Goal: Task Accomplishment & Management: Manage account settings

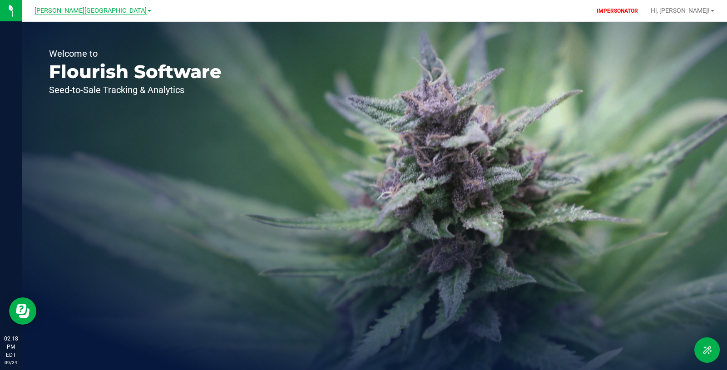
click at [72, 10] on span "Bonita Springs WC" at bounding box center [91, 11] width 112 height 8
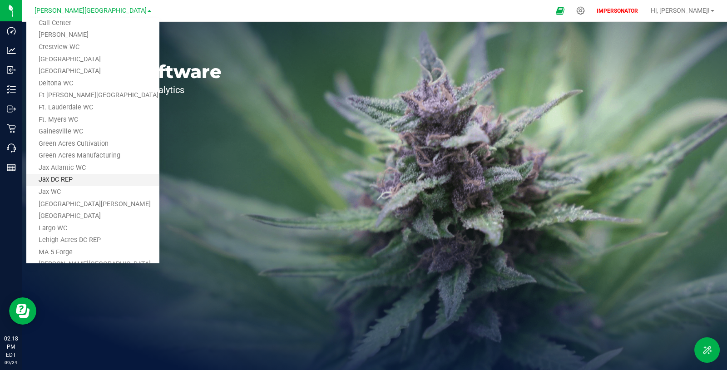
scroll to position [82, 0]
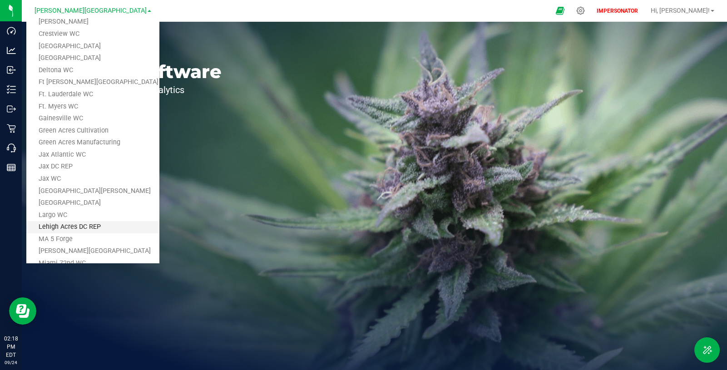
click at [104, 227] on link "Lehigh Acres DC REP" at bounding box center [92, 227] width 133 height 12
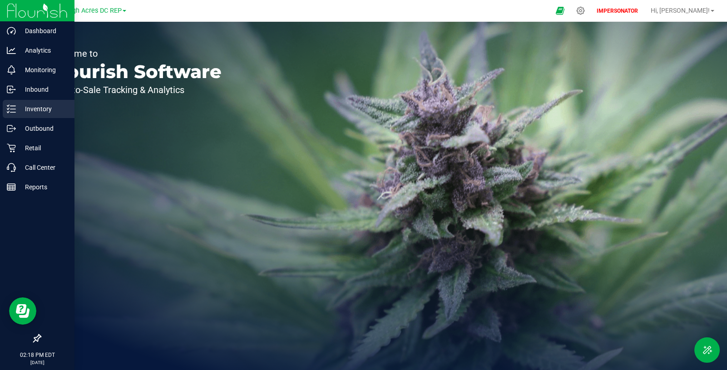
click at [19, 109] on p "Inventory" at bounding box center [43, 109] width 54 height 11
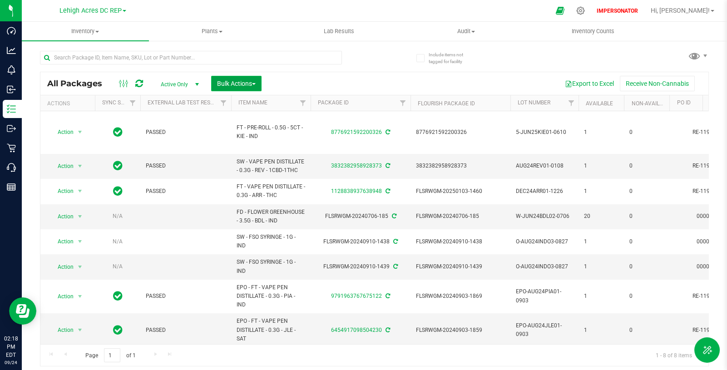
click at [249, 81] on span "Bulk Actions" at bounding box center [236, 83] width 39 height 7
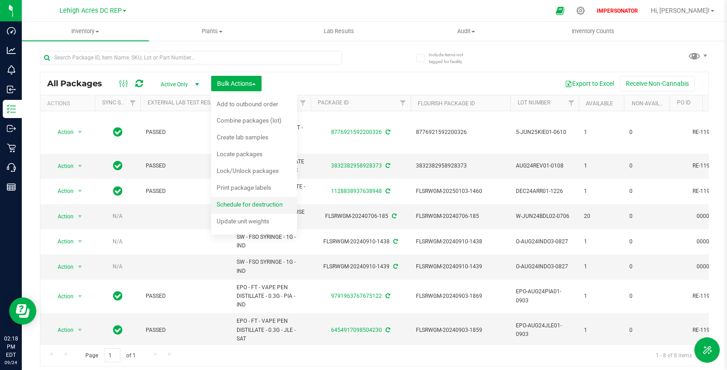
click at [251, 201] on span "Schedule for destruction" at bounding box center [250, 204] width 66 height 7
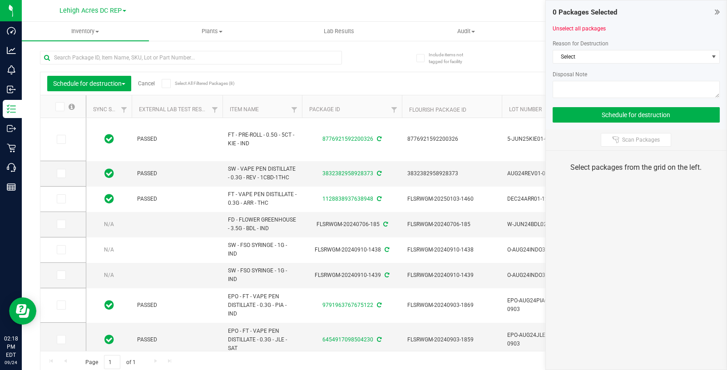
click at [61, 107] on icon at bounding box center [59, 107] width 6 height 0
click at [0, 0] on input "checkbox" at bounding box center [0, 0] width 0 height 0
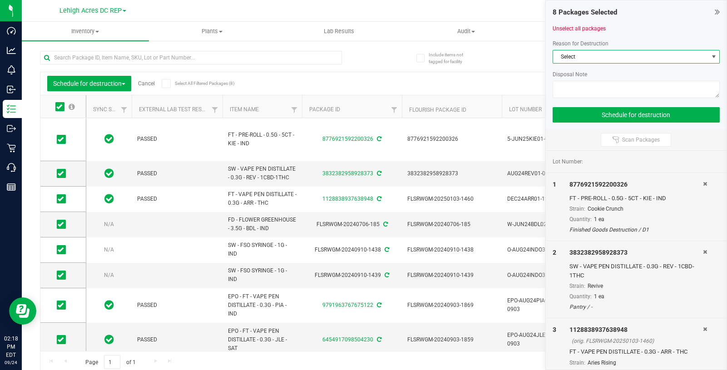
click at [575, 59] on span "Select" at bounding box center [630, 56] width 155 height 13
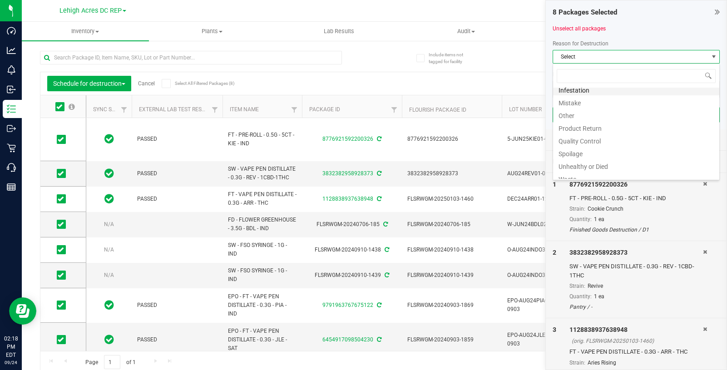
scroll to position [10, 0]
click at [583, 169] on li "Waste" at bounding box center [636, 172] width 166 height 13
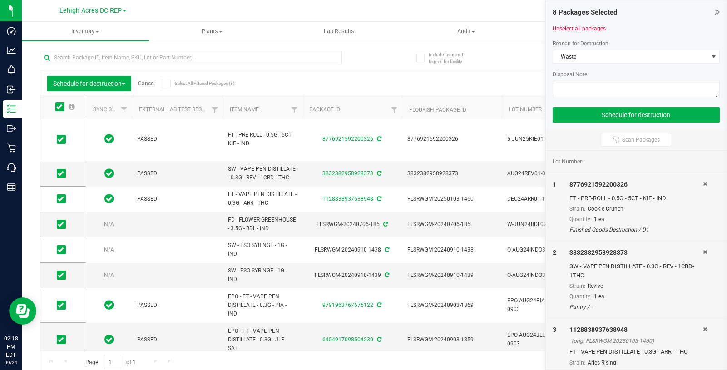
drag, startPoint x: 616, startPoint y: 44, endPoint x: 572, endPoint y: 38, distance: 44.4
click at [572, 38] on div "8 Packages Selected Unselect all packages Reason for Destruction Waste Disposal…" at bounding box center [636, 64] width 181 height 129
click at [617, 44] on div "Reason for Destruction" at bounding box center [635, 43] width 167 height 8
click at [608, 41] on div "Reason for Destruction" at bounding box center [635, 43] width 167 height 8
click at [594, 59] on span "Waste" at bounding box center [630, 56] width 155 height 13
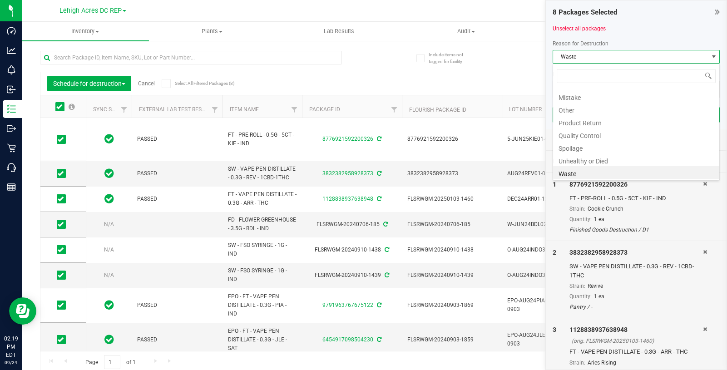
click at [598, 178] on div "Infestation Mistake Other Product Return Quality Control Spoilage Unhealthy or …" at bounding box center [635, 121] width 167 height 117
click at [596, 173] on li "Waste" at bounding box center [636, 172] width 166 height 13
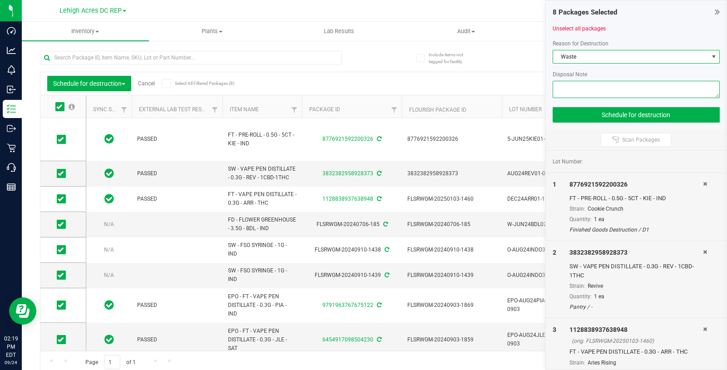
click at [576, 87] on textarea at bounding box center [635, 89] width 167 height 17
paste textarea "Flourish Software ticket CS-22056: Destroy inventory in [GEOGRAPHIC_DATA] Facil…"
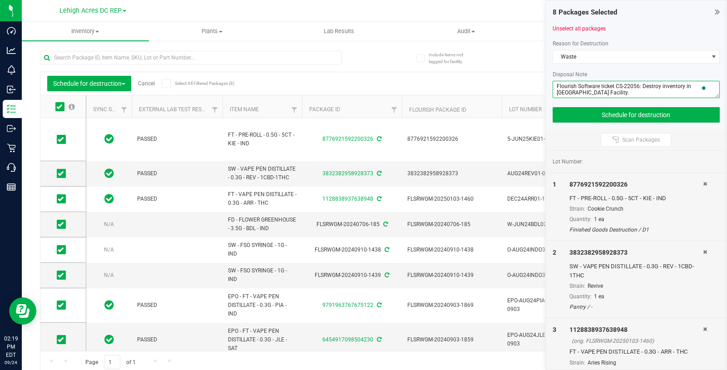
scroll to position [5, 0]
type textarea "Flourish Software ticket CS-22056: Destroy inventory in [GEOGRAPHIC_DATA] Facil…"
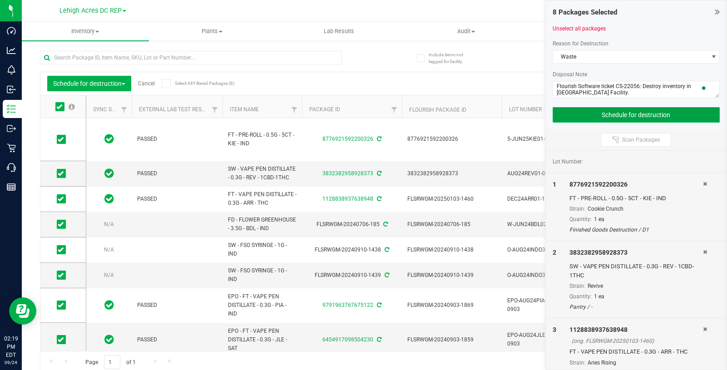
click at [592, 115] on button "Schedule for destruction" at bounding box center [635, 114] width 167 height 15
drag, startPoint x: 617, startPoint y: 41, endPoint x: 552, endPoint y: 39, distance: 65.8
click at [552, 39] on div "8 Packages Selected Unselect all packages Reason for Destruction Waste Disposal…" at bounding box center [636, 64] width 181 height 129
copy span "Reason for Destruction"
drag, startPoint x: 591, startPoint y: 75, endPoint x: 549, endPoint y: 76, distance: 42.2
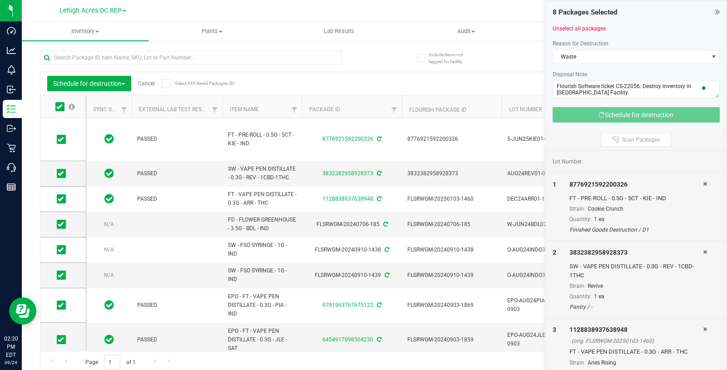
click at [549, 76] on div "8 Packages Selected Unselect all packages Reason for Destruction Waste Disposal…" at bounding box center [636, 64] width 181 height 129
copy span "Disposal Note"
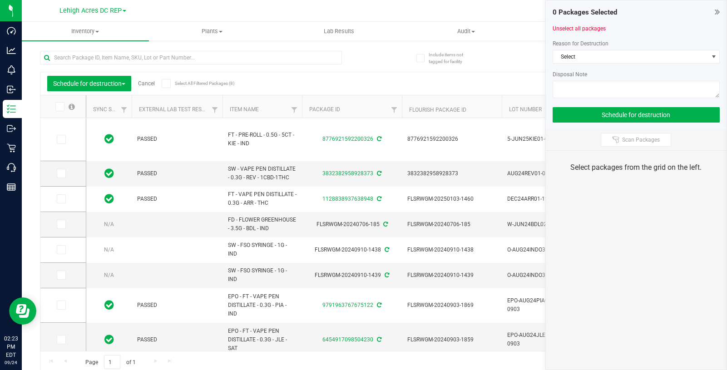
click at [59, 107] on icon at bounding box center [59, 107] width 6 height 0
click at [0, 0] on input "checkbox" at bounding box center [0, 0] width 0 height 0
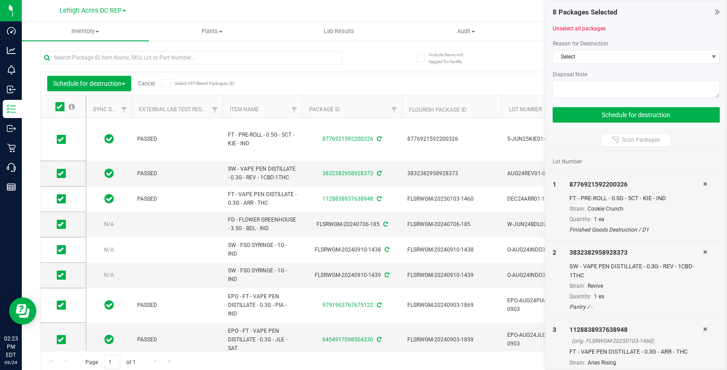
click at [59, 107] on icon at bounding box center [59, 107] width 6 height 0
click at [0, 0] on input "checkbox" at bounding box center [0, 0] width 0 height 0
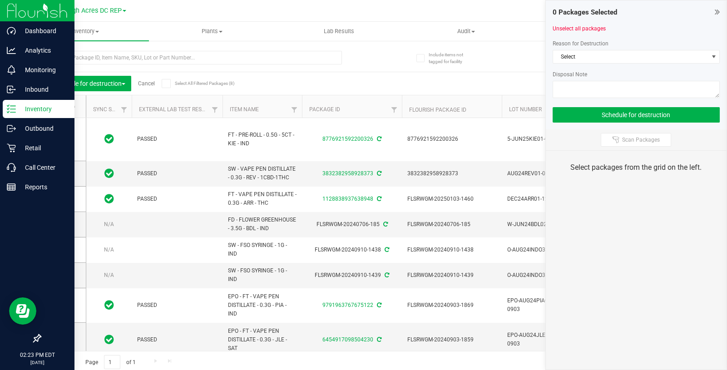
click at [10, 112] on icon at bounding box center [11, 108] width 9 height 9
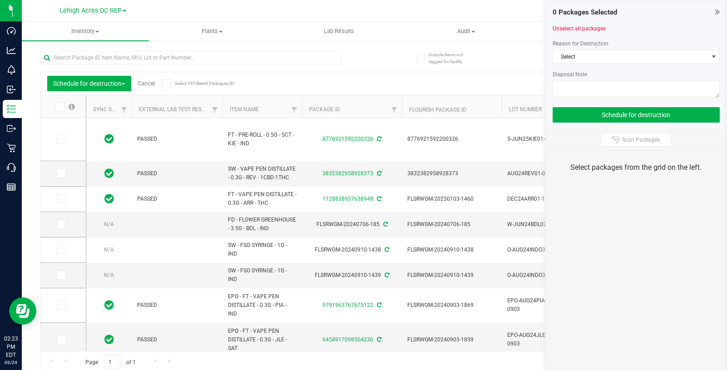
click at [152, 81] on link "Cancel" at bounding box center [146, 83] width 17 height 6
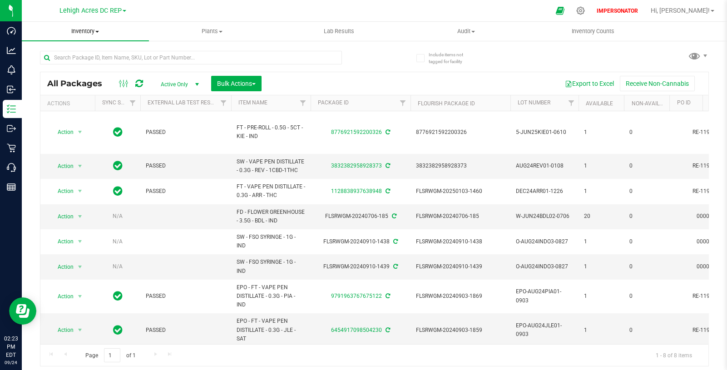
click at [97, 30] on span "Inventory" at bounding box center [85, 31] width 127 height 8
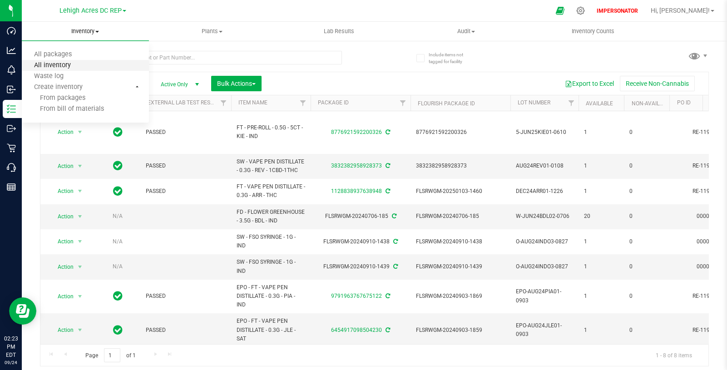
click at [78, 64] on span "All inventory" at bounding box center [52, 66] width 61 height 8
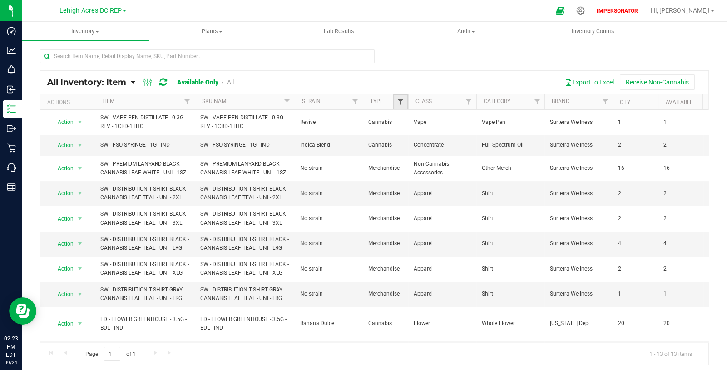
click at [402, 103] on span "Filter" at bounding box center [400, 101] width 7 height 7
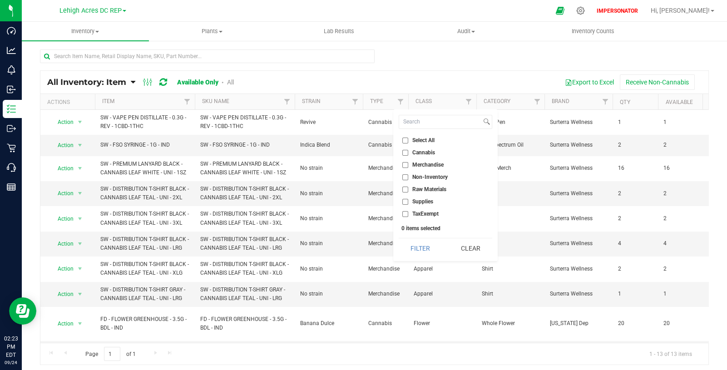
click at [404, 139] on input "Select All" at bounding box center [405, 141] width 6 height 6
checkbox input "true"
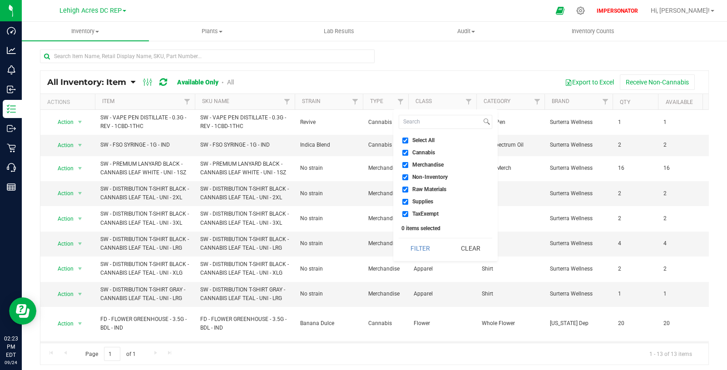
checkbox input "true"
drag, startPoint x: 404, startPoint y: 154, endPoint x: 406, endPoint y: 165, distance: 11.1
click at [404, 154] on input "Cannabis" at bounding box center [405, 153] width 6 height 6
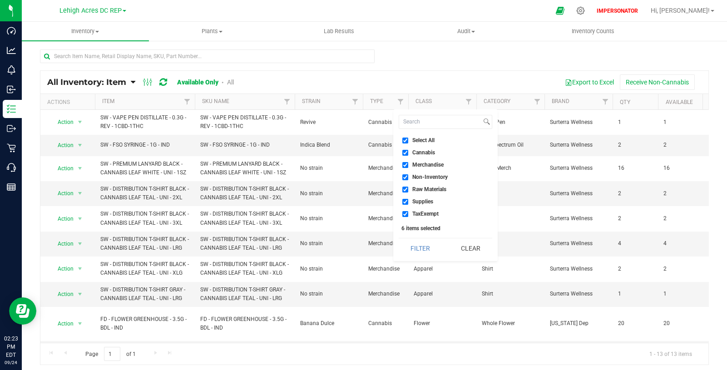
checkbox input "false"
click at [422, 247] on button "Filter" at bounding box center [421, 248] width 44 height 20
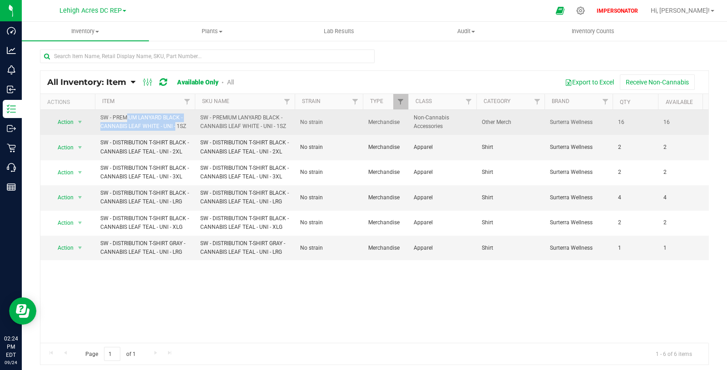
drag, startPoint x: 101, startPoint y: 116, endPoint x: 159, endPoint y: 123, distance: 59.1
click at [154, 123] on span "SW - PREMIUM LANYARD BLACK - CANNABIS LEAF WHITE - UNI - 1SZ" at bounding box center [144, 121] width 89 height 17
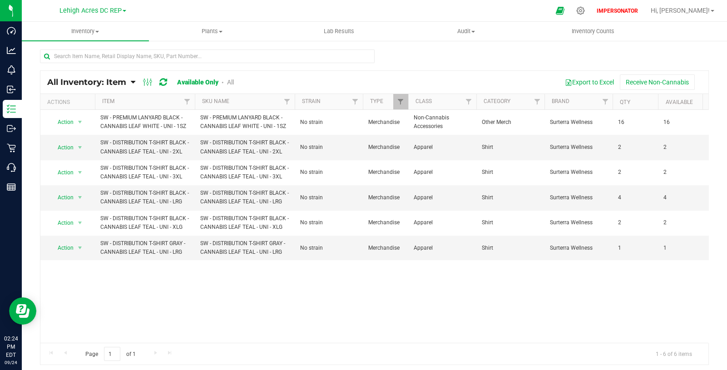
click at [498, 82] on div "Export to Excel Receive Non-Cannabis" at bounding box center [474, 81] width 454 height 15
click at [587, 83] on button "Export to Excel" at bounding box center [589, 81] width 61 height 15
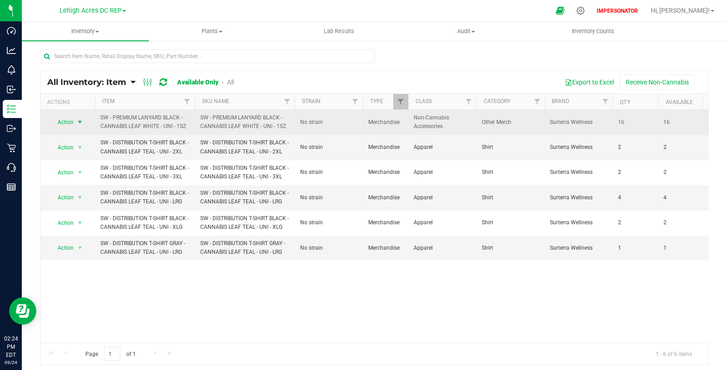
click at [79, 120] on span "select" at bounding box center [79, 121] width 7 height 7
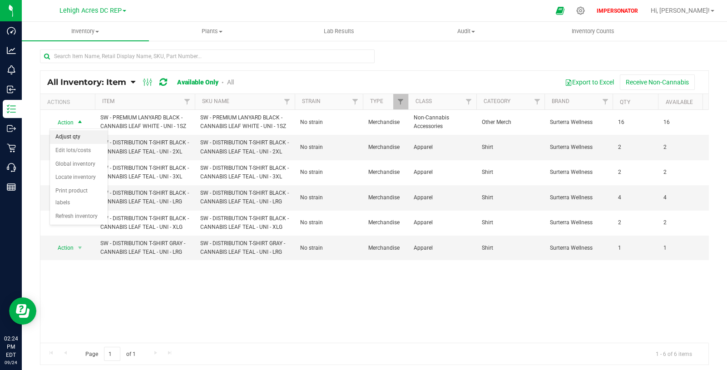
click at [81, 138] on li "Adjust qty" at bounding box center [79, 137] width 58 height 14
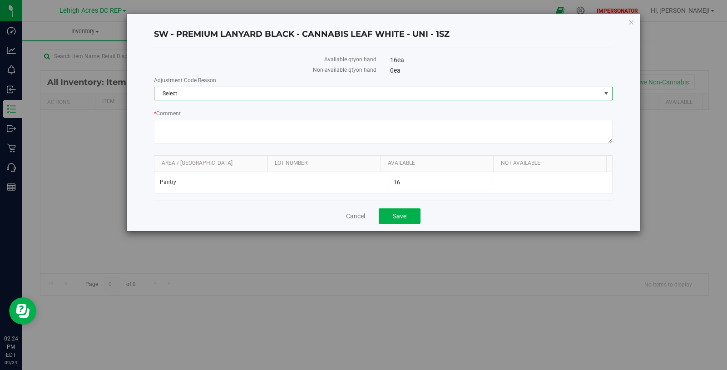
click at [189, 91] on span "Select" at bounding box center [377, 93] width 446 height 13
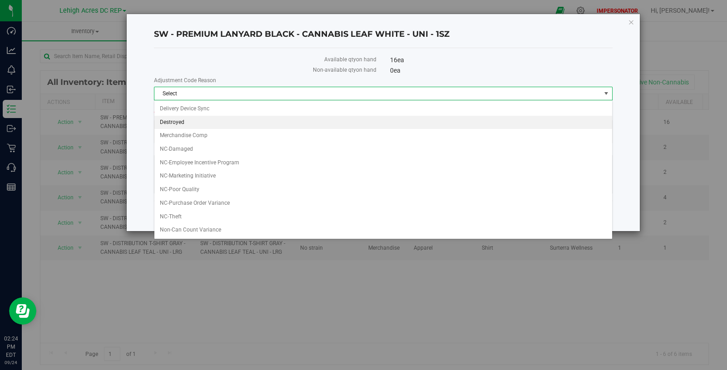
click at [192, 120] on li "Destroyed" at bounding box center [382, 123] width 457 height 14
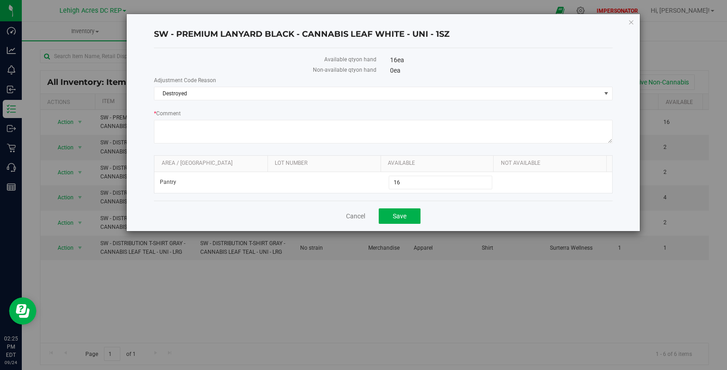
drag, startPoint x: 222, startPoint y: 77, endPoint x: 153, endPoint y: 82, distance: 69.2
click at [154, 82] on label "Adjustment Code Reason" at bounding box center [383, 80] width 458 height 8
copy label "Adjustment Code Reason"
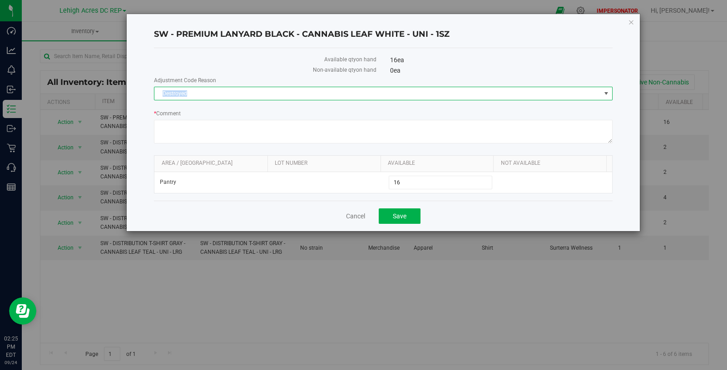
drag, startPoint x: 181, startPoint y: 95, endPoint x: 157, endPoint y: 95, distance: 24.5
click at [157, 95] on span "Destroyed" at bounding box center [377, 93] width 446 height 13
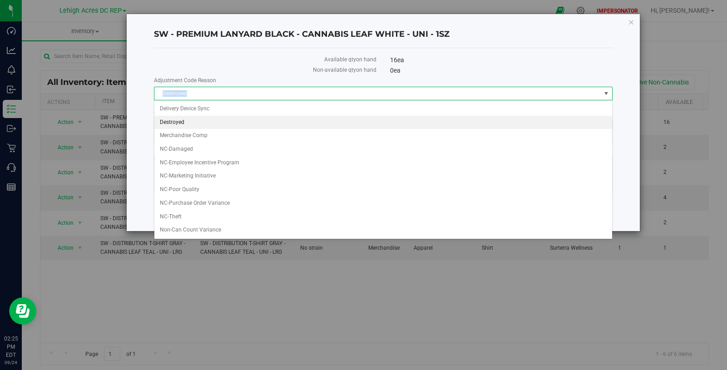
copy span "Destroyed"
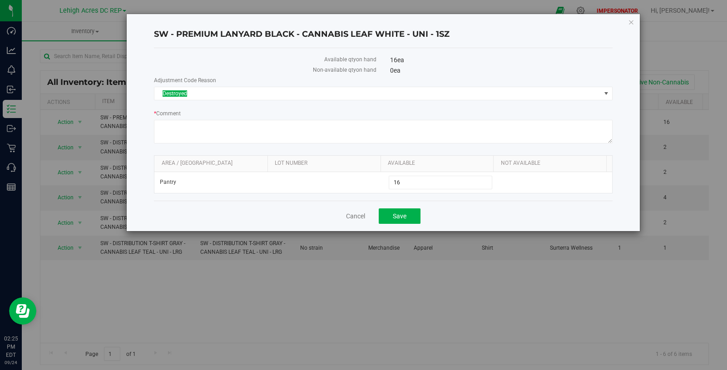
drag, startPoint x: 189, startPoint y: 113, endPoint x: 158, endPoint y: 113, distance: 30.9
click at [158, 113] on label "* Comment" at bounding box center [383, 113] width 458 height 8
copy label "Comment"
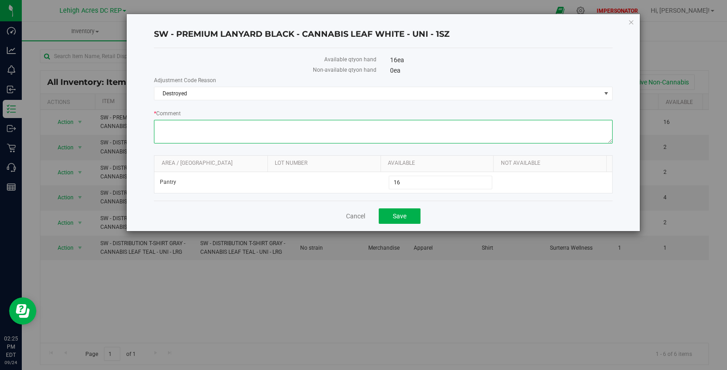
click at [255, 127] on textarea "* Comment" at bounding box center [383, 132] width 458 height 24
paste textarea "Flourish Software ticket CS-22056: Destroy inventory in [GEOGRAPHIC_DATA] Facil…"
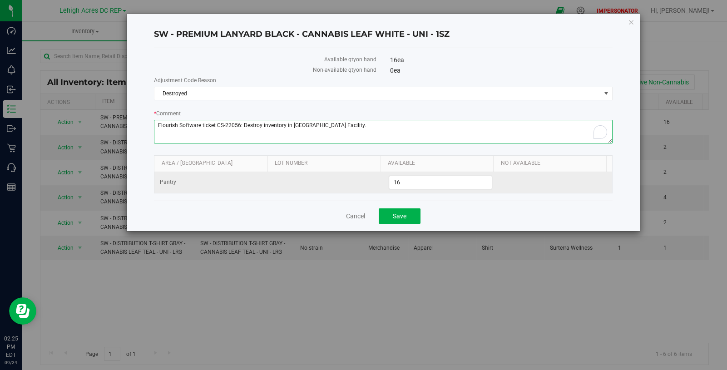
type textarea "Flourish Software ticket CS-22056: Destroy inventory in [GEOGRAPHIC_DATA] Facil…"
drag, startPoint x: 416, startPoint y: 185, endPoint x: 384, endPoint y: 182, distance: 32.3
click at [384, 182] on td "16 16" at bounding box center [440, 182] width 114 height 21
type input "0"
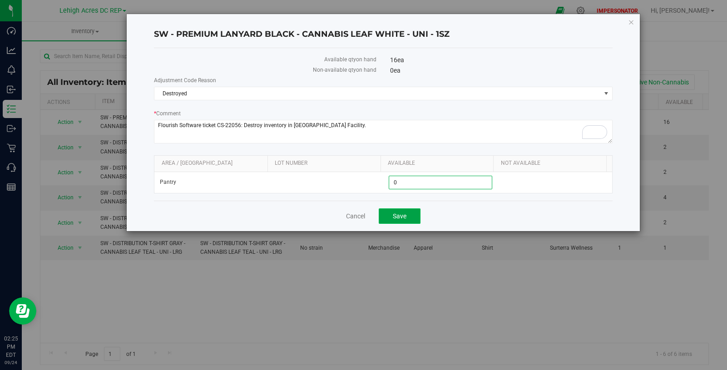
type input "0"
click at [404, 217] on span "Save" at bounding box center [400, 215] width 14 height 7
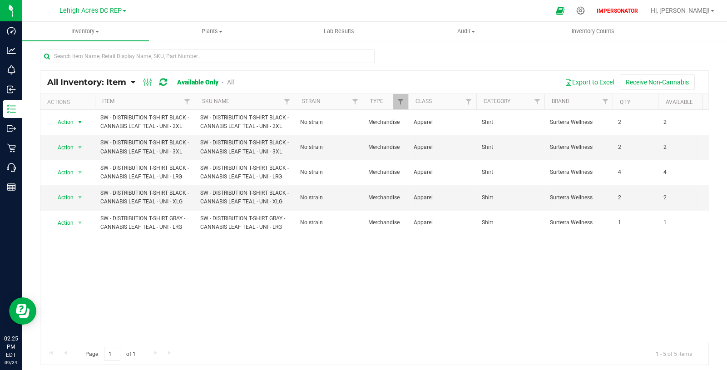
click at [79, 121] on span "select" at bounding box center [79, 121] width 7 height 7
click at [78, 135] on li "Adjust qty" at bounding box center [79, 137] width 58 height 14
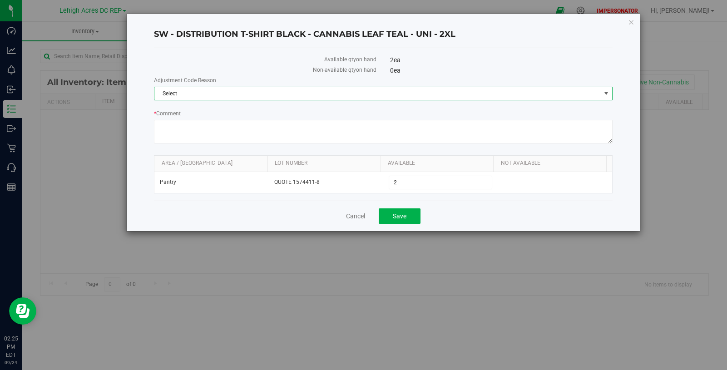
click at [225, 95] on span "Select" at bounding box center [377, 93] width 446 height 13
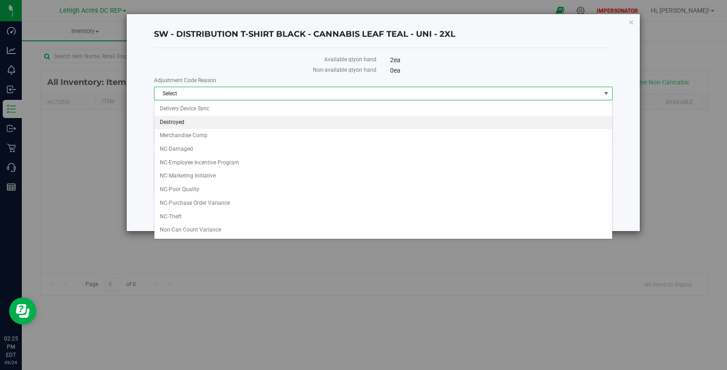
click at [202, 121] on li "Destroyed" at bounding box center [382, 123] width 457 height 14
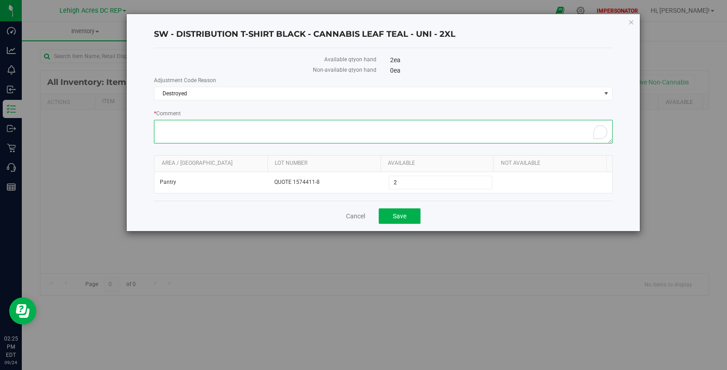
click at [203, 136] on textarea "* Comment" at bounding box center [383, 132] width 458 height 24
paste textarea "Flourish Software ticket CS-22056: Destroy inventory in [GEOGRAPHIC_DATA] Facil…"
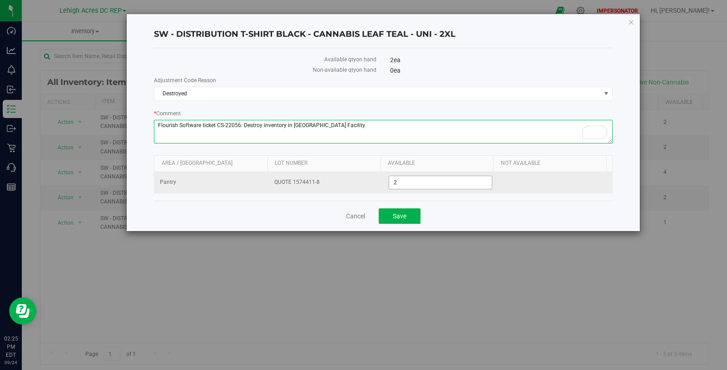
type textarea "Flourish Software ticket CS-22056: Destroy inventory in [GEOGRAPHIC_DATA] Facil…"
drag, startPoint x: 418, startPoint y: 179, endPoint x: 386, endPoint y: 173, distance: 32.4
click at [386, 173] on td "2 2" at bounding box center [440, 182] width 114 height 21
type input "0"
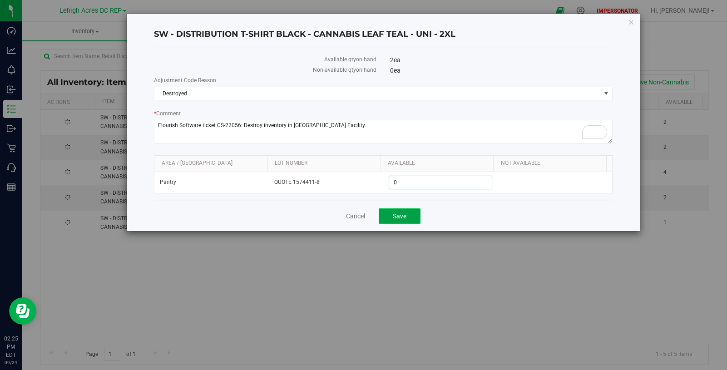
type input "0"
click at [401, 215] on span "Save" at bounding box center [400, 215] width 14 height 7
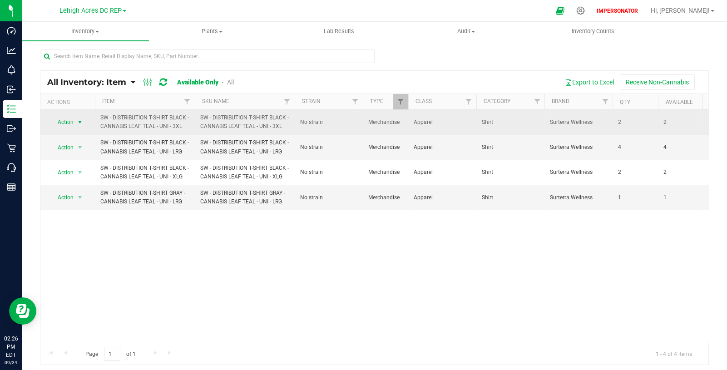
click at [82, 121] on span "select" at bounding box center [79, 121] width 7 height 7
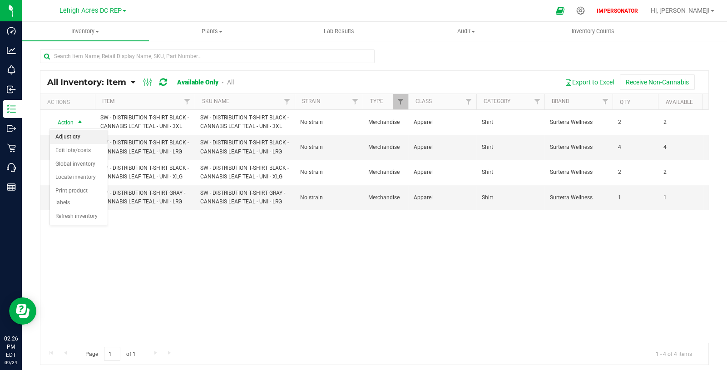
click at [86, 139] on li "Adjust qty" at bounding box center [79, 137] width 58 height 14
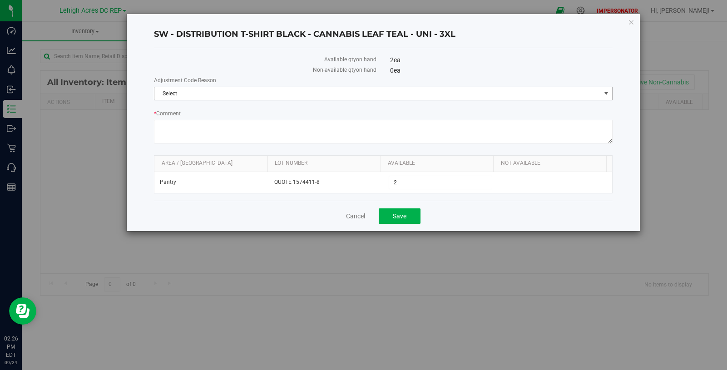
click at [241, 99] on span "Select" at bounding box center [377, 93] width 446 height 13
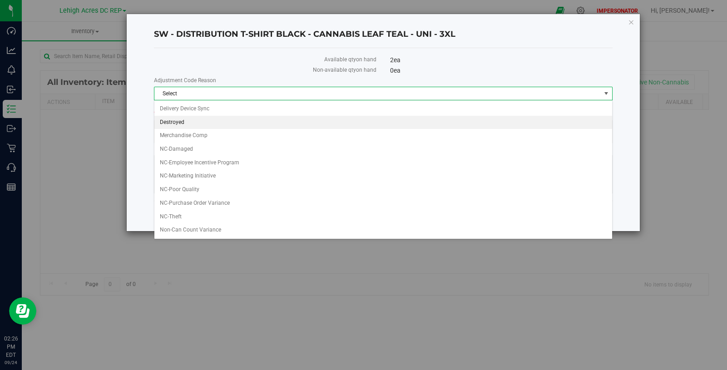
click at [221, 120] on li "Destroyed" at bounding box center [382, 123] width 457 height 14
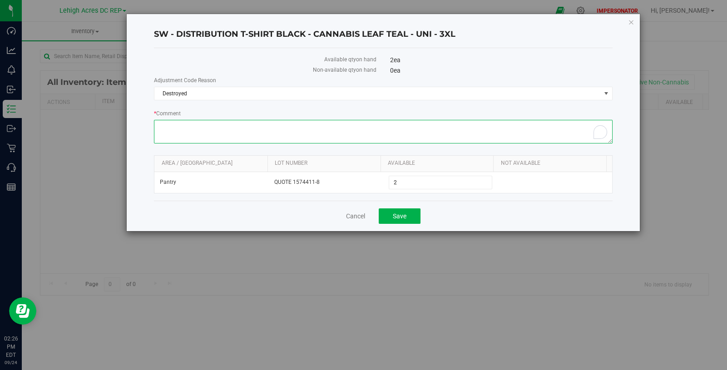
click at [220, 123] on textarea "* Comment" at bounding box center [383, 132] width 458 height 24
paste textarea "Flourish Software ticket CS-22056: Destroy inventory in [GEOGRAPHIC_DATA] Facil…"
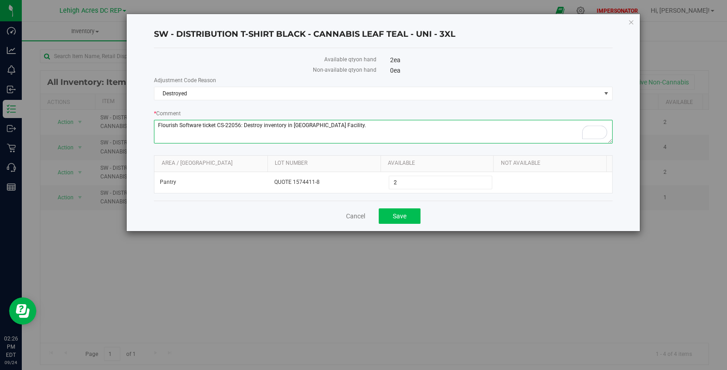
type textarea "Flourish Software ticket CS-22056: Destroy inventory in [GEOGRAPHIC_DATA] Facil…"
click at [409, 217] on button "Save" at bounding box center [400, 215] width 42 height 15
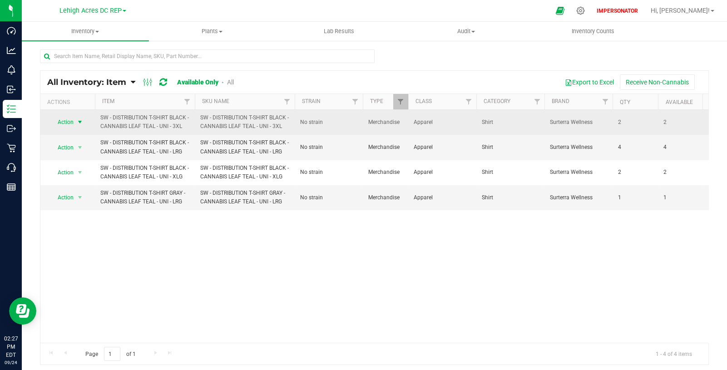
click at [80, 120] on span "select" at bounding box center [79, 121] width 7 height 7
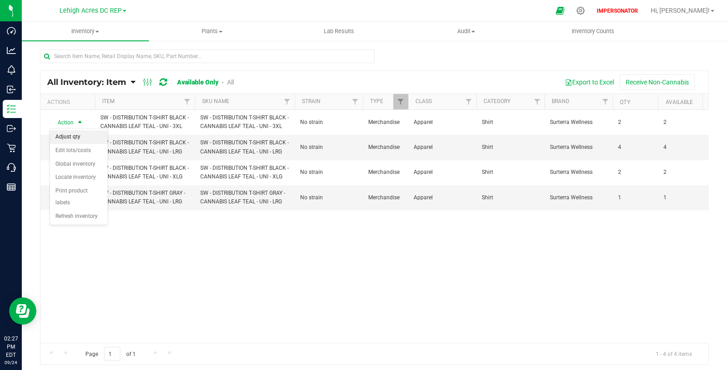
click at [79, 138] on li "Adjust qty" at bounding box center [79, 137] width 58 height 14
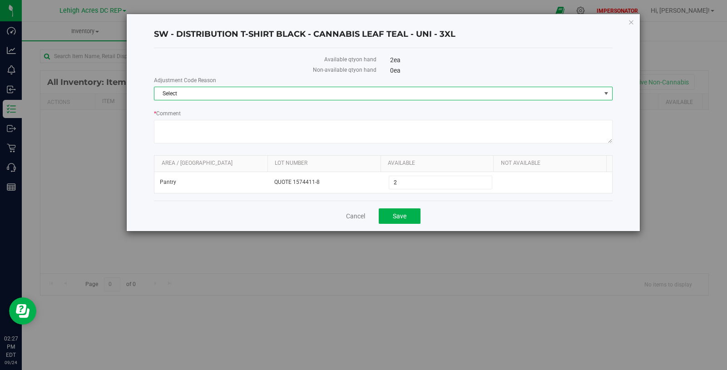
click at [188, 94] on span "Select" at bounding box center [377, 93] width 446 height 13
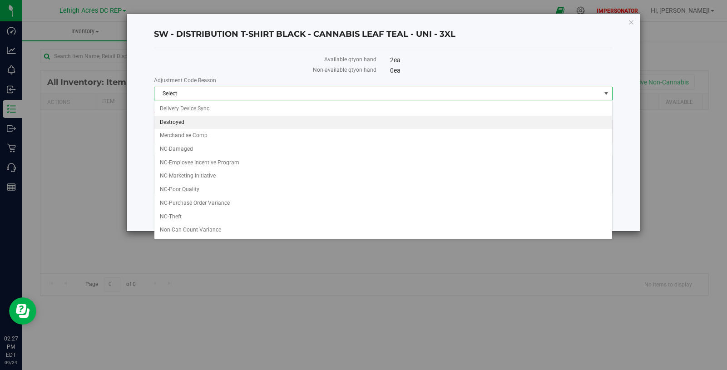
click at [186, 118] on li "Destroyed" at bounding box center [382, 123] width 457 height 14
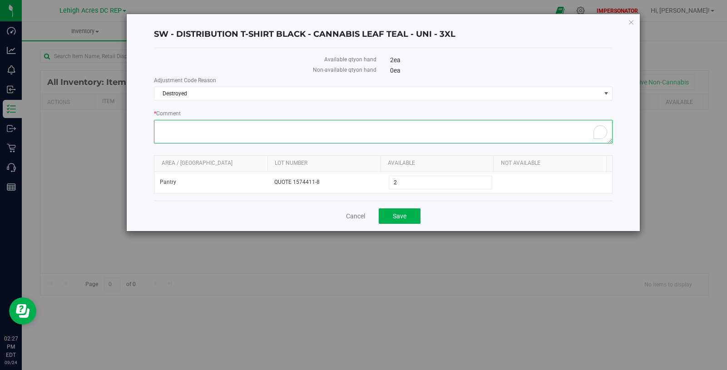
click at [183, 127] on textarea "* Comment" at bounding box center [383, 132] width 458 height 24
paste textarea "Flourish Software ticket CS-22056: Destroy inventory in [GEOGRAPHIC_DATA] Facil…"
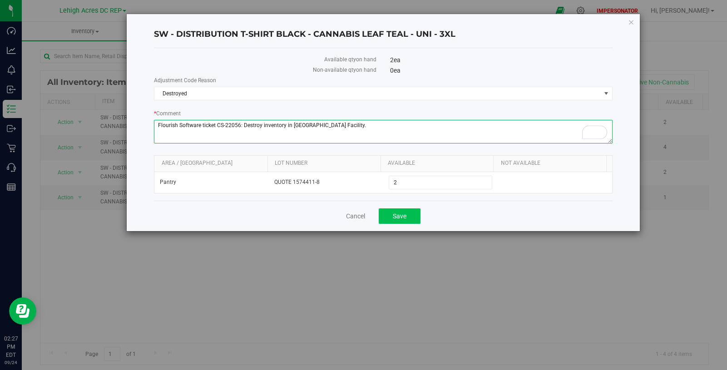
type textarea "Flourish Software ticket CS-22056: Destroy inventory in [GEOGRAPHIC_DATA] Facil…"
click at [390, 210] on button "Save" at bounding box center [400, 215] width 42 height 15
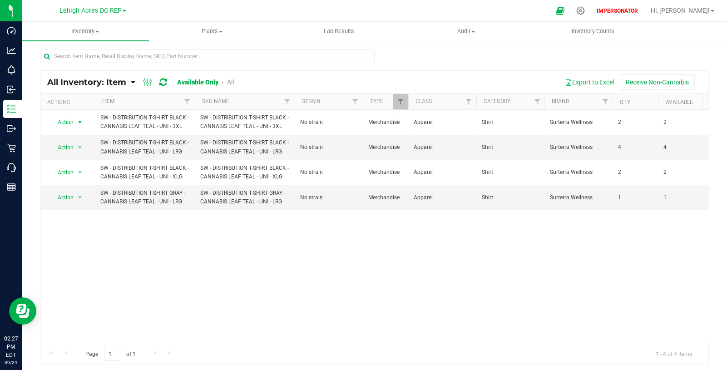
click at [80, 121] on span "select" at bounding box center [79, 121] width 7 height 7
click at [80, 136] on li "Adjust qty" at bounding box center [79, 137] width 58 height 14
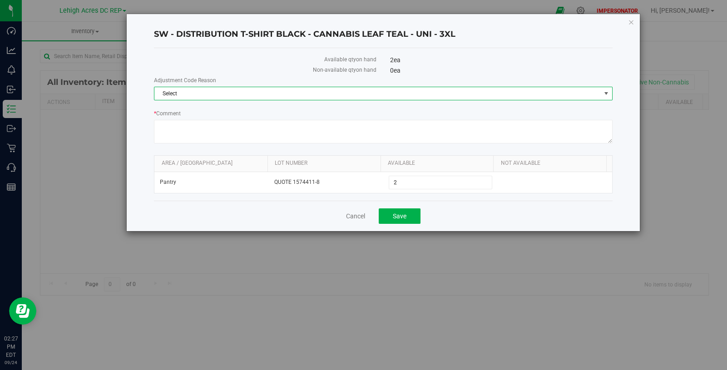
click at [225, 94] on span "Select" at bounding box center [377, 93] width 446 height 13
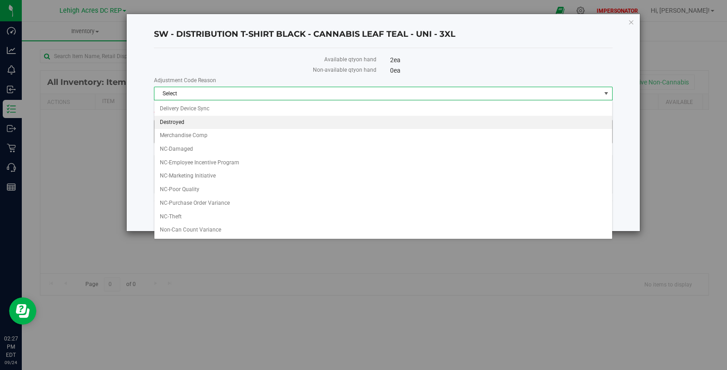
drag, startPoint x: 199, startPoint y: 118, endPoint x: 203, endPoint y: 124, distance: 7.6
click at [199, 118] on li "Destroyed" at bounding box center [382, 123] width 457 height 14
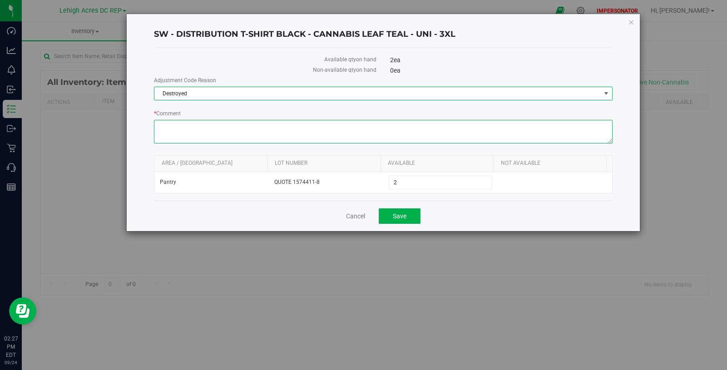
click at [202, 127] on textarea "* Comment" at bounding box center [383, 132] width 458 height 24
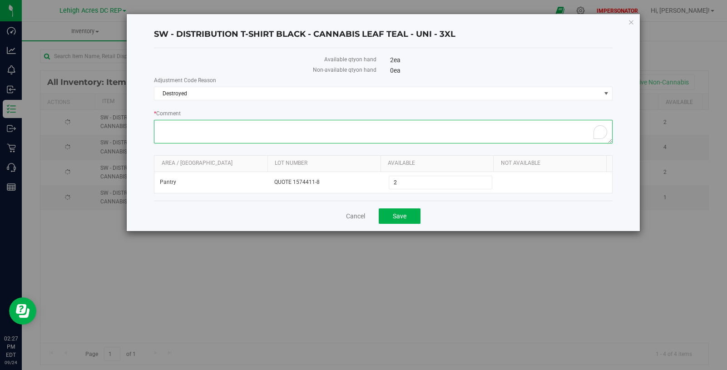
paste textarea "Flourish Software ticket CS-22056: Destroy inventory in [GEOGRAPHIC_DATA] Facil…"
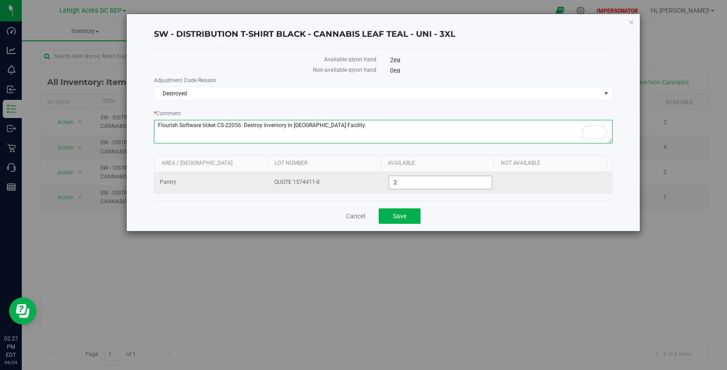
type textarea "Flourish Software ticket CS-22056: Destroy inventory in [GEOGRAPHIC_DATA] Facil…"
drag, startPoint x: 411, startPoint y: 181, endPoint x: 379, endPoint y: 176, distance: 33.0
click at [379, 176] on tr "Pantry QUOTE 1574411-8 2 2" at bounding box center [382, 182] width 457 height 21
type input "0"
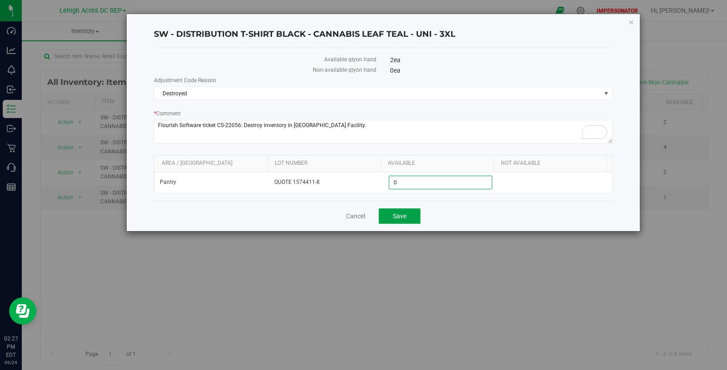
type input "0"
click at [401, 210] on button "Save" at bounding box center [400, 215] width 42 height 15
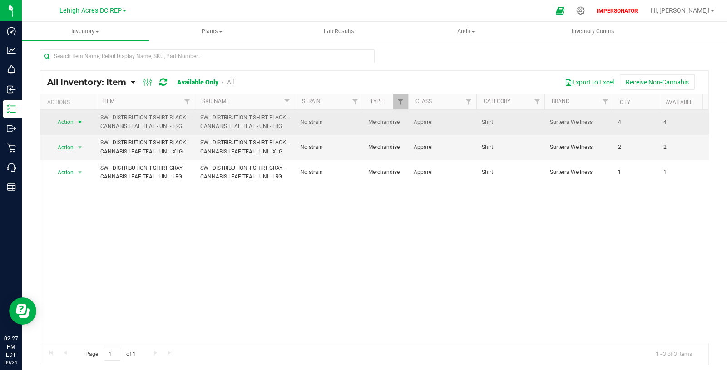
click at [79, 121] on span "select" at bounding box center [79, 121] width 7 height 7
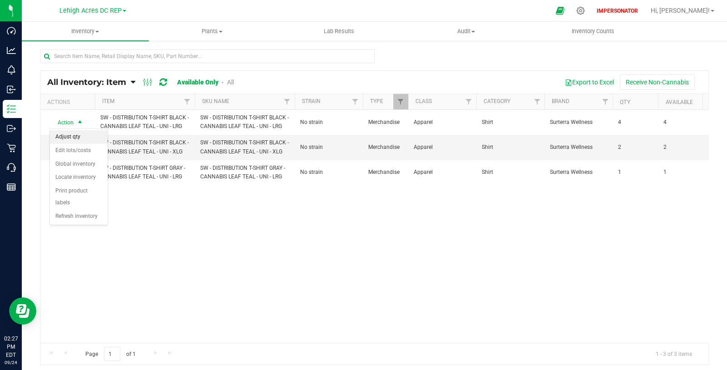
click at [78, 139] on li "Adjust qty" at bounding box center [79, 137] width 58 height 14
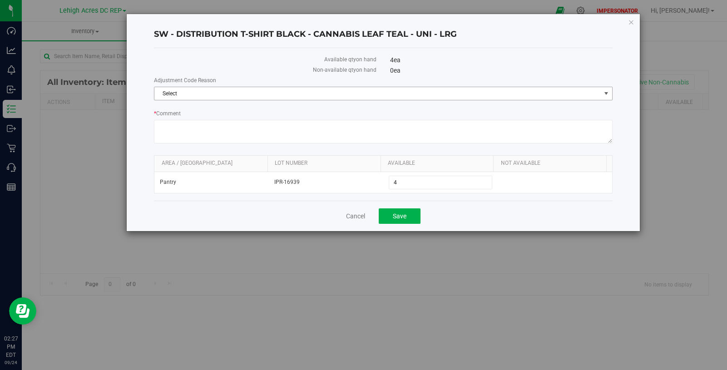
click at [201, 90] on span "Select" at bounding box center [377, 93] width 446 height 13
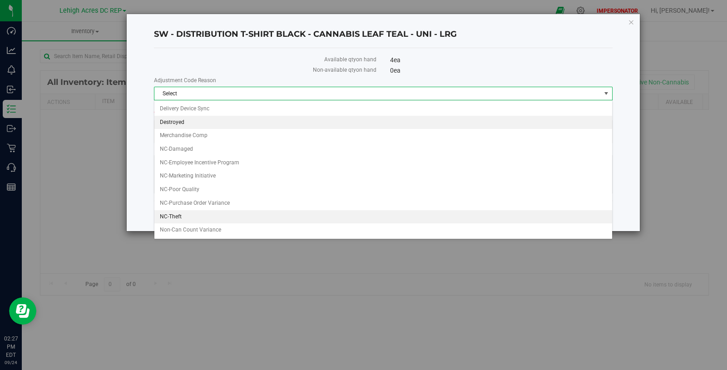
click at [184, 120] on li "Destroyed" at bounding box center [382, 123] width 457 height 14
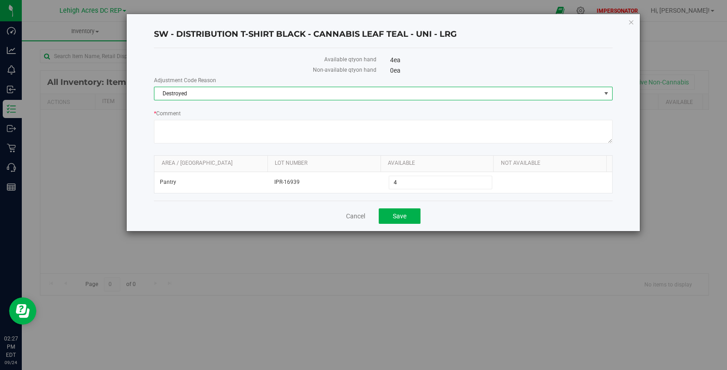
click at [183, 117] on label "* Comment" at bounding box center [383, 113] width 458 height 8
click at [183, 120] on textarea "* Comment" at bounding box center [383, 132] width 458 height 24
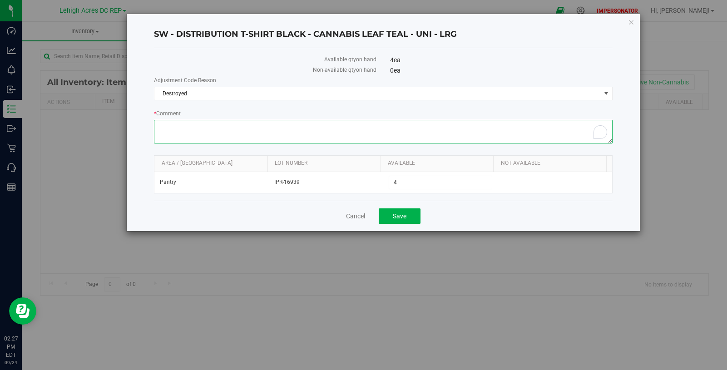
click at [182, 122] on textarea "* Comment" at bounding box center [383, 132] width 458 height 24
paste textarea "Flourish Software ticket CS-22056: Destroy inventory in [GEOGRAPHIC_DATA] Facil…"
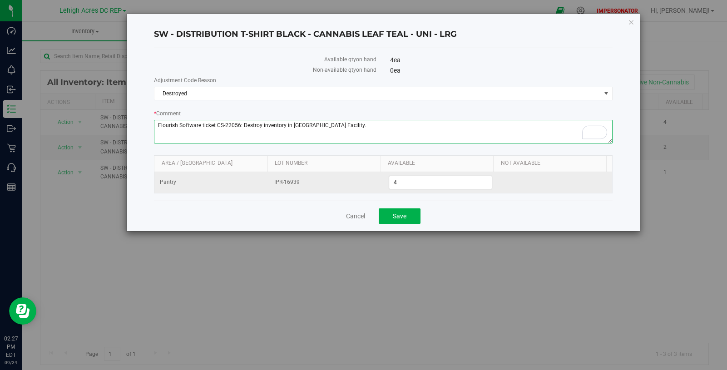
type textarea "Flourish Software ticket CS-22056: Destroy inventory in [GEOGRAPHIC_DATA] Facil…"
drag, startPoint x: 404, startPoint y: 178, endPoint x: 367, endPoint y: 176, distance: 36.9
click at [367, 176] on tr "Pantry IPR-16939 4 4" at bounding box center [382, 182] width 457 height 21
type input "0"
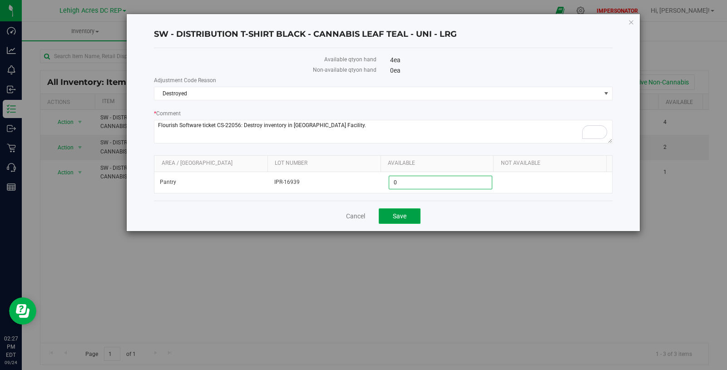
type input "0"
click at [407, 219] on button "Save" at bounding box center [400, 215] width 42 height 15
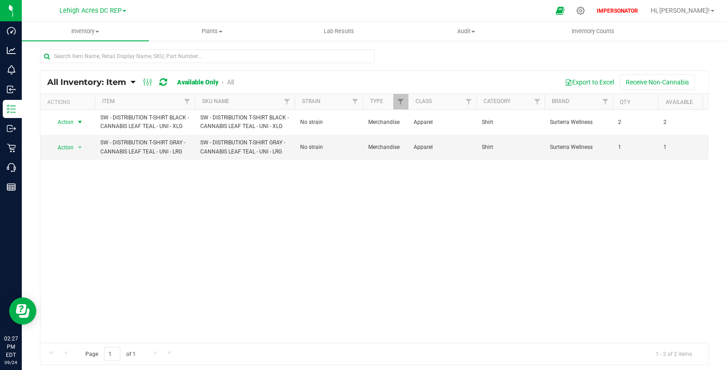
click at [80, 122] on span "select" at bounding box center [79, 121] width 7 height 7
click at [84, 140] on li "Adjust qty" at bounding box center [79, 137] width 58 height 14
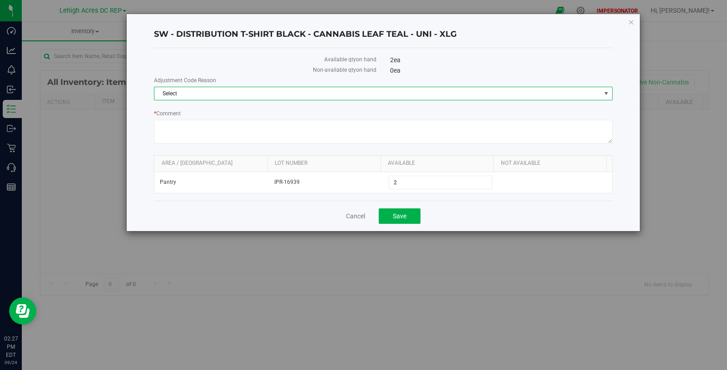
click at [193, 96] on span "Select" at bounding box center [377, 93] width 446 height 13
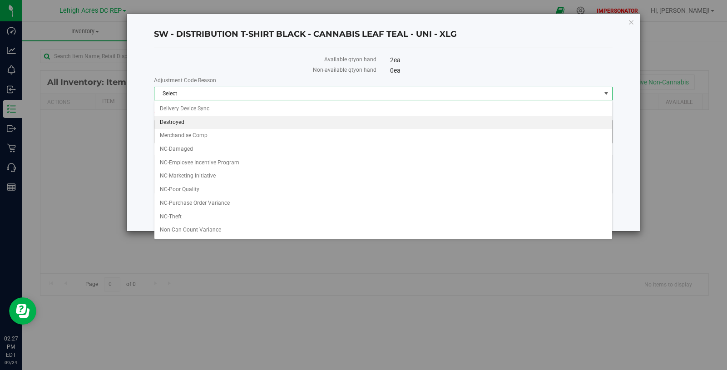
drag, startPoint x: 185, startPoint y: 121, endPoint x: 188, endPoint y: 133, distance: 12.7
click at [185, 122] on li "Destroyed" at bounding box center [382, 123] width 457 height 14
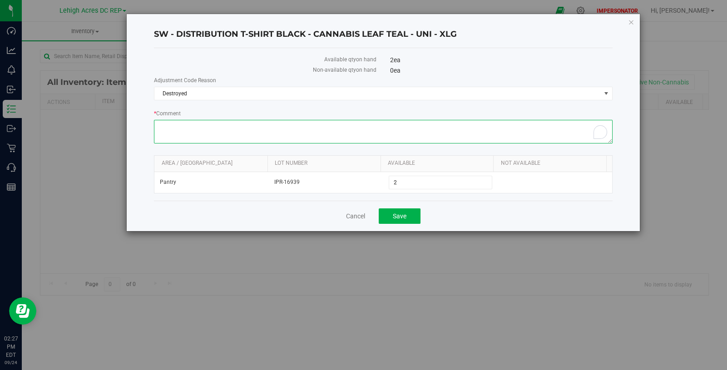
click at [188, 135] on textarea "* Comment" at bounding box center [383, 132] width 458 height 24
paste textarea "Flourish Software ticket CS-22056: Destroy inventory in [GEOGRAPHIC_DATA] Facil…"
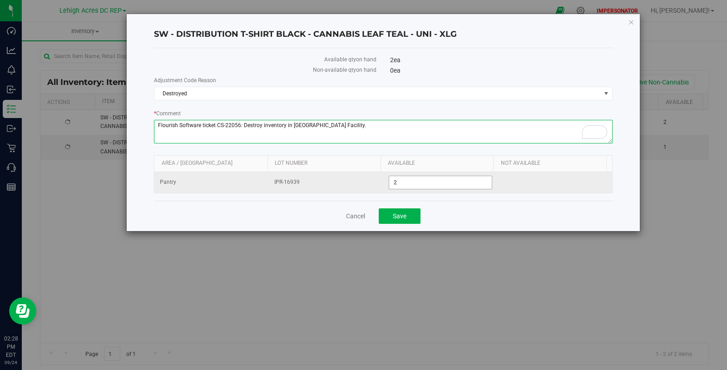
type textarea "Flourish Software ticket CS-22056: Destroy inventory in [GEOGRAPHIC_DATA] Facil…"
drag, startPoint x: 399, startPoint y: 182, endPoint x: 383, endPoint y: 180, distance: 15.7
click at [383, 180] on td "2 2" at bounding box center [440, 182] width 114 height 21
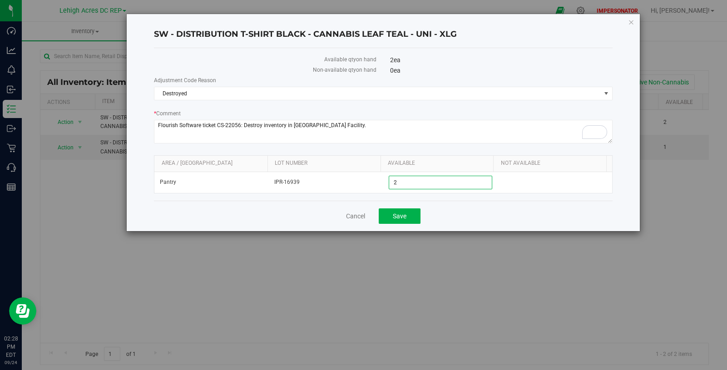
type input "0"
click at [408, 219] on button "Save" at bounding box center [400, 215] width 42 height 15
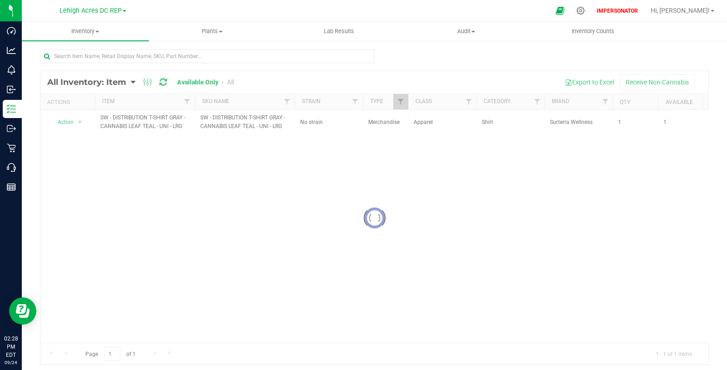
click at [80, 121] on div at bounding box center [374, 218] width 668 height 294
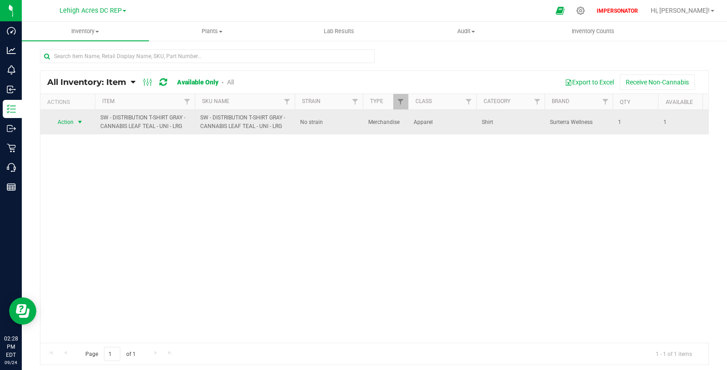
click at [79, 122] on span "select" at bounding box center [79, 121] width 7 height 7
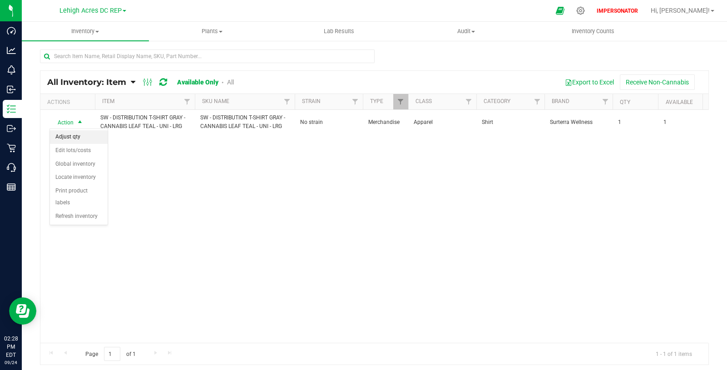
click at [79, 137] on li "Adjust qty" at bounding box center [79, 137] width 58 height 14
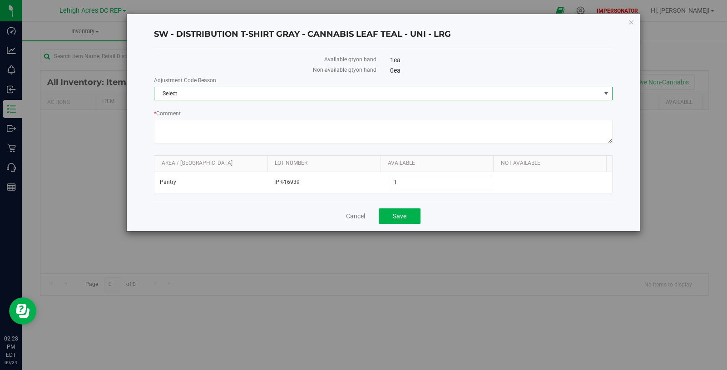
click at [215, 93] on span "Select" at bounding box center [377, 93] width 446 height 13
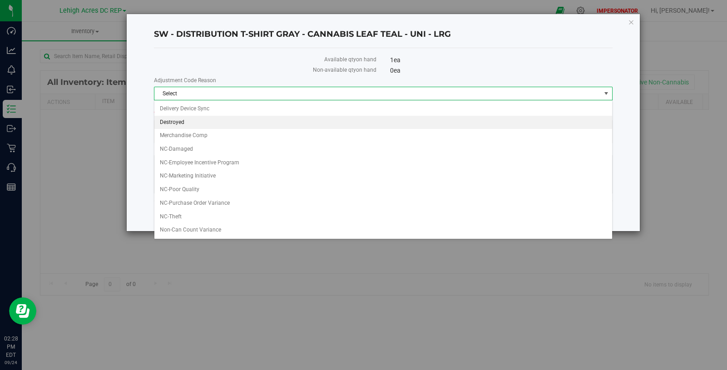
click at [203, 122] on li "Destroyed" at bounding box center [382, 123] width 457 height 14
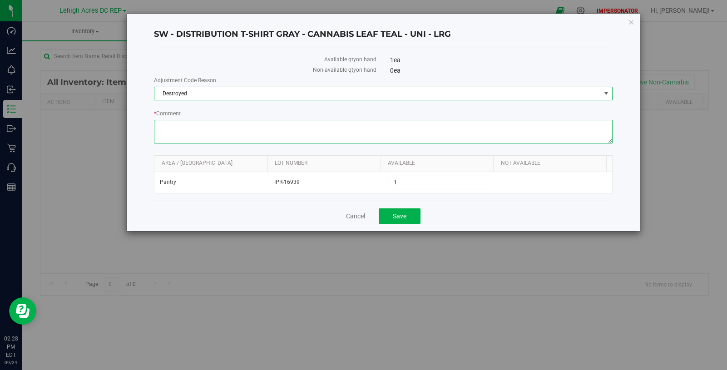
click at [204, 134] on textarea "* Comment" at bounding box center [383, 132] width 458 height 24
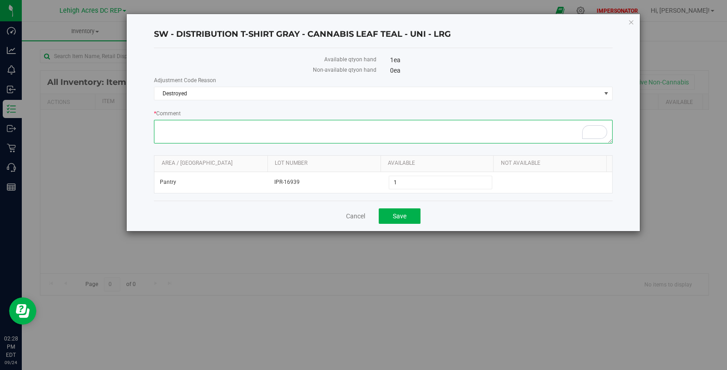
paste textarea "Flourish Software ticket CS-22056: Destroy inventory in [GEOGRAPHIC_DATA] Facil…"
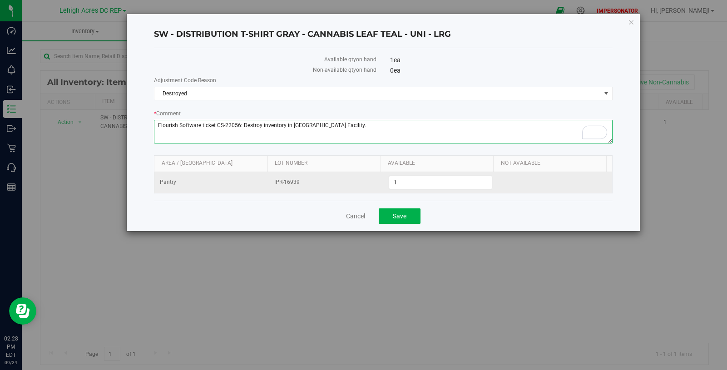
type textarea "Flourish Software ticket CS-22056: Destroy inventory in [GEOGRAPHIC_DATA] Facil…"
drag, startPoint x: 437, startPoint y: 179, endPoint x: 375, endPoint y: 171, distance: 61.8
click at [375, 172] on tr "Pantry IPR-16939 1 1" at bounding box center [382, 182] width 457 height 21
type input "0"
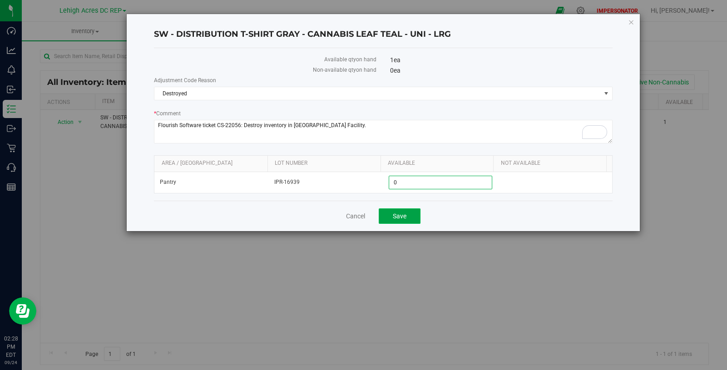
type input "0"
click at [401, 217] on span "Save" at bounding box center [400, 215] width 14 height 7
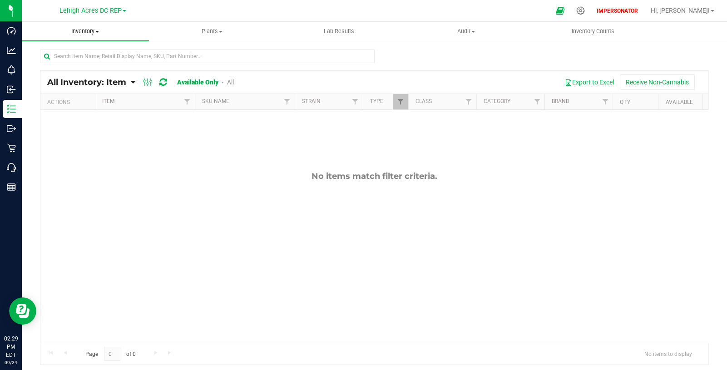
click at [94, 31] on span "Inventory" at bounding box center [85, 31] width 127 height 8
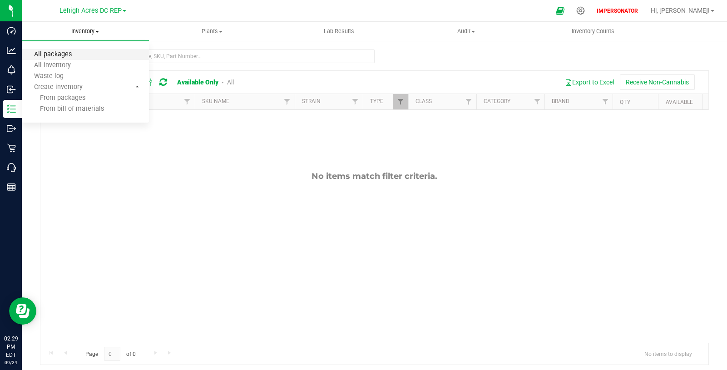
click at [51, 53] on span "All packages" at bounding box center [53, 55] width 62 height 8
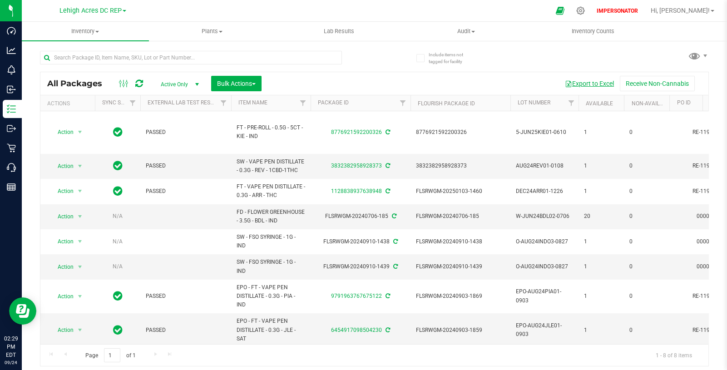
click at [591, 84] on button "Export to Excel" at bounding box center [589, 83] width 61 height 15
click at [237, 86] on span "Bulk Actions" at bounding box center [236, 83] width 39 height 7
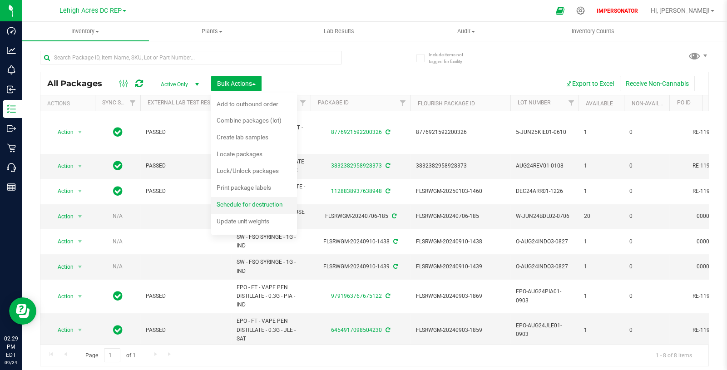
click at [250, 201] on span "Schedule for destruction" at bounding box center [250, 204] width 66 height 7
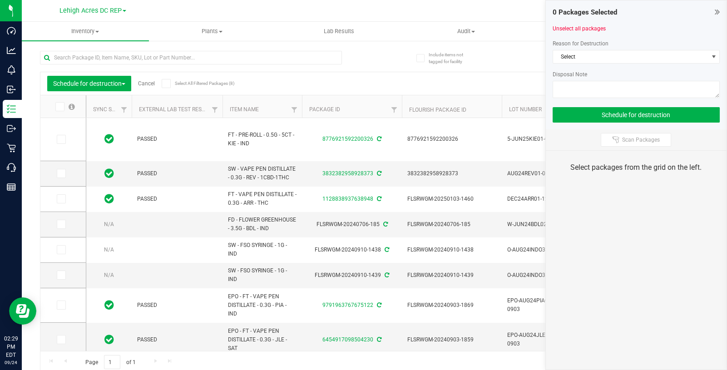
click at [61, 107] on icon at bounding box center [59, 107] width 6 height 0
click at [0, 0] on input "checkbox" at bounding box center [0, 0] width 0 height 0
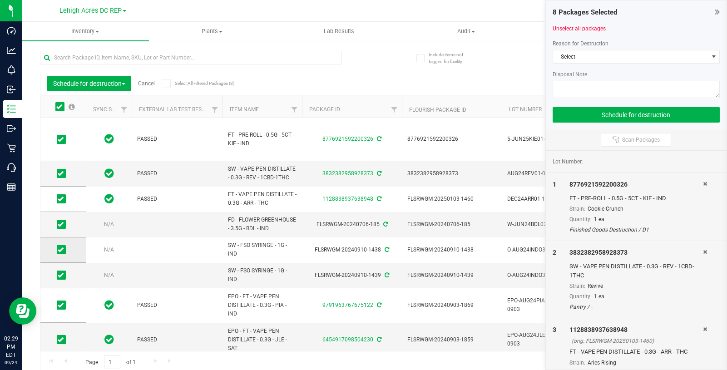
drag, startPoint x: 61, startPoint y: 221, endPoint x: 56, endPoint y: 256, distance: 35.7
click at [61, 221] on span at bounding box center [61, 224] width 9 height 9
drag, startPoint x: 61, startPoint y: 226, endPoint x: 63, endPoint y: 234, distance: 8.9
click at [61, 224] on icon at bounding box center [61, 224] width 6 height 0
click at [0, 0] on input "checkbox" at bounding box center [0, 0] width 0 height 0
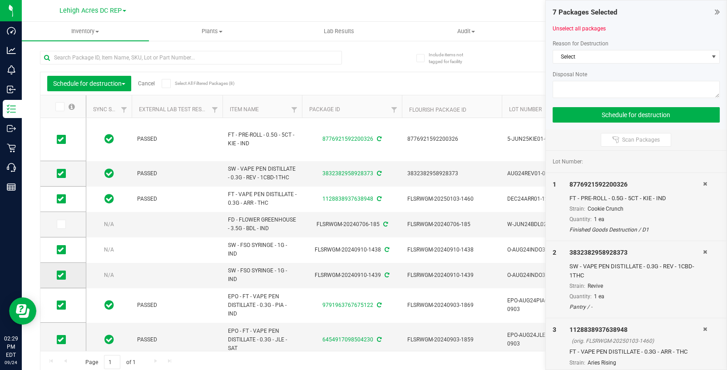
drag, startPoint x: 62, startPoint y: 248, endPoint x: 62, endPoint y: 283, distance: 35.0
click at [62, 250] on icon at bounding box center [61, 250] width 6 height 0
click at [0, 0] on input "checkbox" at bounding box center [0, 0] width 0 height 0
click at [61, 275] on icon at bounding box center [61, 275] width 6 height 0
click at [0, 0] on input "checkbox" at bounding box center [0, 0] width 0 height 0
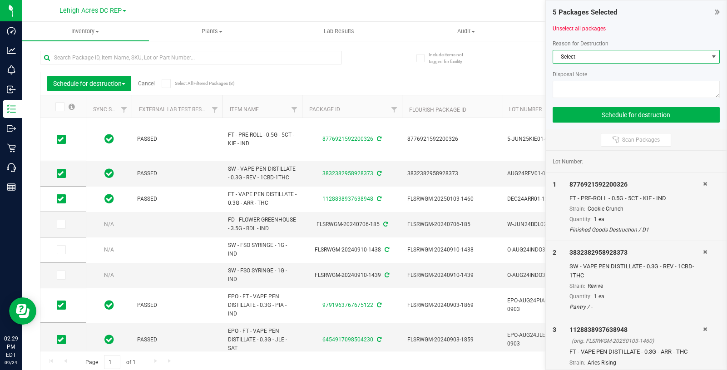
click at [613, 62] on span "Select" at bounding box center [630, 56] width 155 height 13
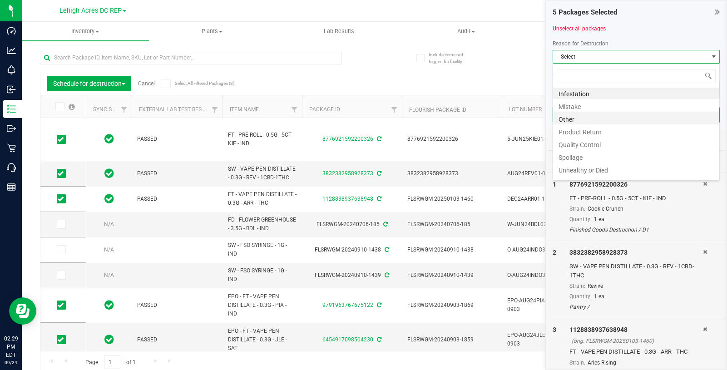
scroll to position [10, 0]
click at [575, 174] on li "Waste" at bounding box center [636, 172] width 166 height 13
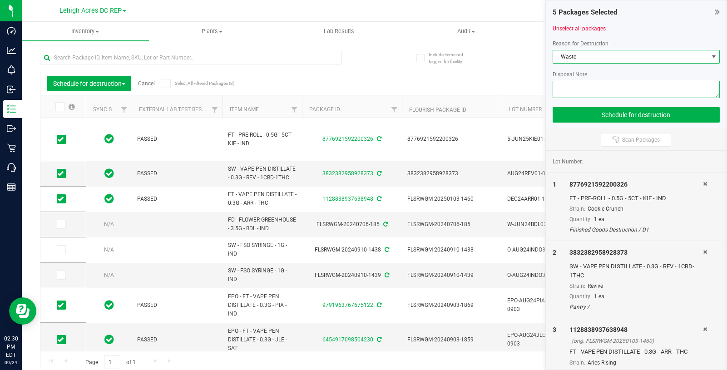
click at [600, 94] on textarea at bounding box center [635, 89] width 167 height 17
paste textarea "Flourish Software ticket CS-22056: Destroy inventory in [GEOGRAPHIC_DATA] Facil…"
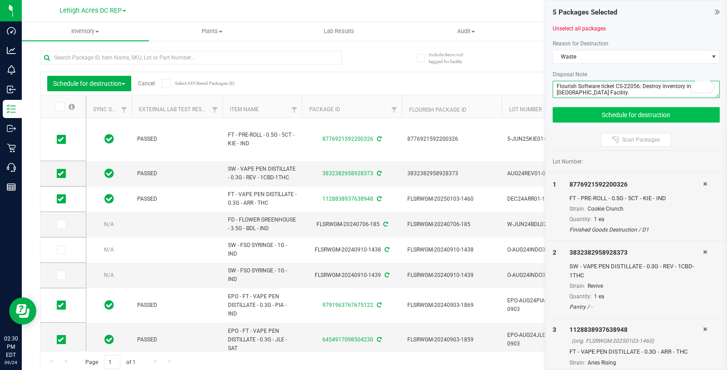
type textarea "Flourish Software ticket CS-22056: Destroy inventory in [GEOGRAPHIC_DATA] Facil…"
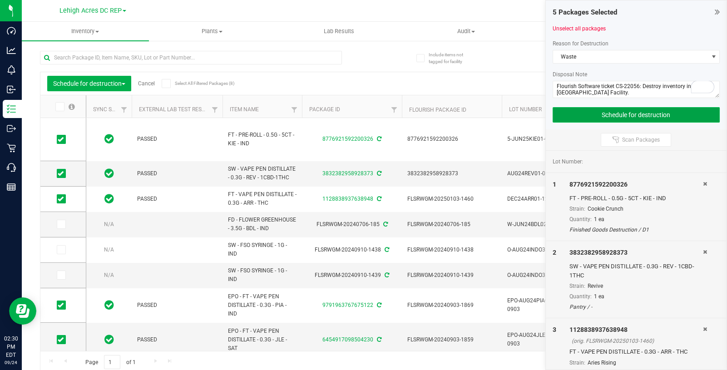
click at [608, 115] on button "Schedule for destruction" at bounding box center [635, 114] width 167 height 15
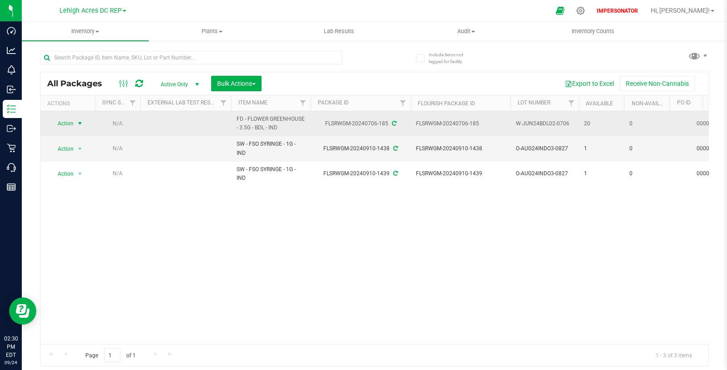
click at [79, 120] on span "select" at bounding box center [79, 123] width 7 height 7
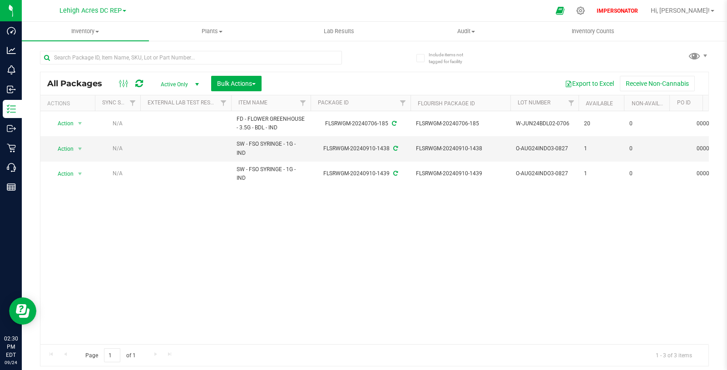
click at [218, 226] on div "Action Action Edit attributes Global inventory Locate package Lock package Pack…" at bounding box center [374, 227] width 668 height 233
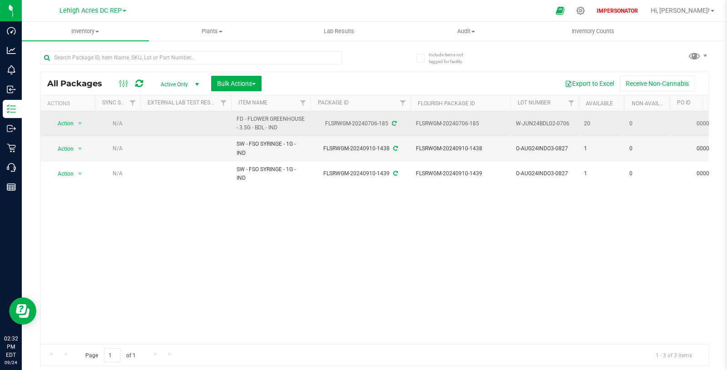
drag, startPoint x: 382, startPoint y: 123, endPoint x: 325, endPoint y: 125, distance: 56.3
click at [325, 125] on div "FLSRWGM-20240706-185" at bounding box center [360, 123] width 103 height 9
copy div "FLSRWGM-20240706-185"
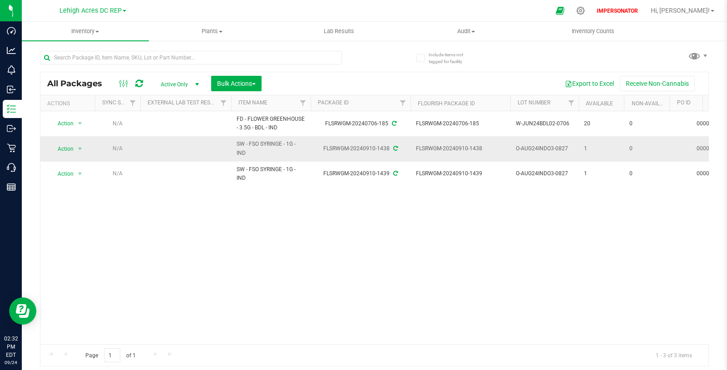
drag, startPoint x: 389, startPoint y: 148, endPoint x: 332, endPoint y: 143, distance: 57.0
click at [332, 143] on td "FLSRWGM-20240910-1438" at bounding box center [361, 148] width 100 height 25
copy div "FLSRWGM-20240910-1438"
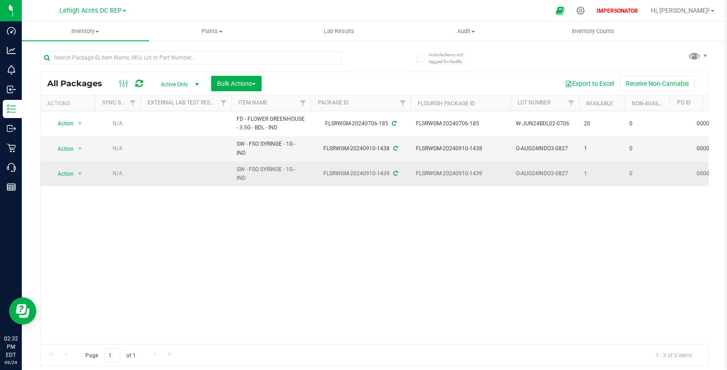
drag, startPoint x: 388, startPoint y: 173, endPoint x: 320, endPoint y: 173, distance: 68.1
click at [320, 173] on div "FLSRWGM-20240910-1439" at bounding box center [360, 173] width 103 height 9
copy div "FLSRWGM-20240910-1439"
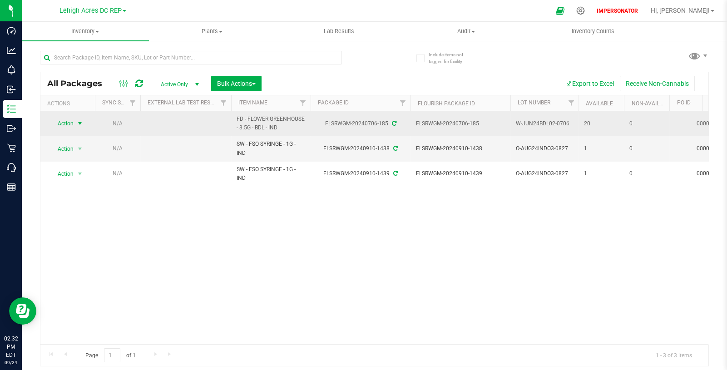
click at [80, 123] on span "select" at bounding box center [79, 123] width 7 height 7
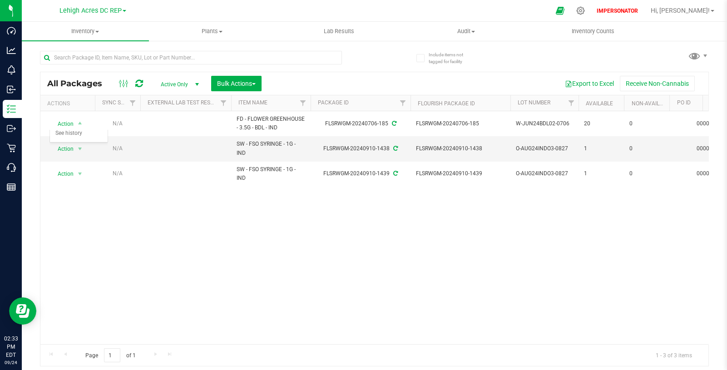
click at [226, 221] on div "Action Action Edit attributes Global inventory Locate package Lock package Pack…" at bounding box center [374, 227] width 668 height 233
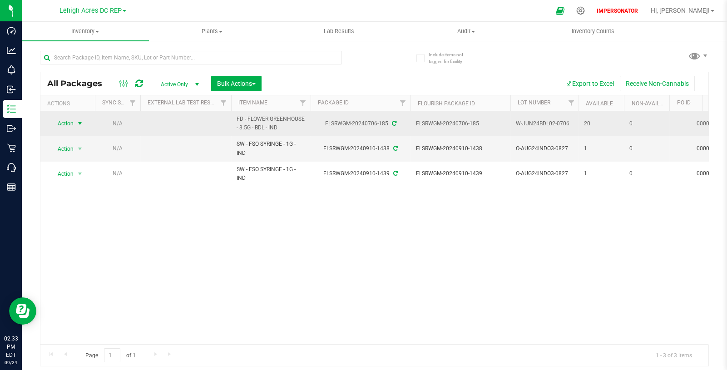
click at [79, 122] on span "select" at bounding box center [79, 123] width 7 height 7
click at [163, 128] on td at bounding box center [185, 123] width 91 height 25
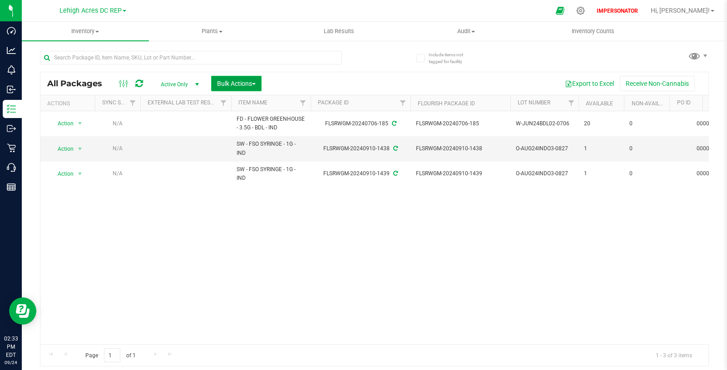
click at [249, 89] on button "Bulk Actions" at bounding box center [236, 83] width 50 height 15
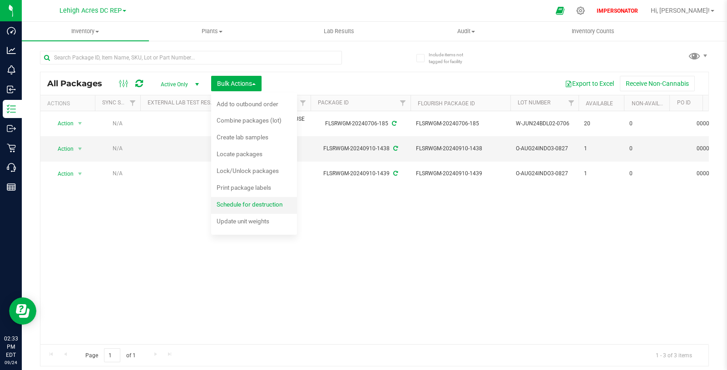
click at [258, 202] on span "Schedule for destruction" at bounding box center [250, 204] width 66 height 7
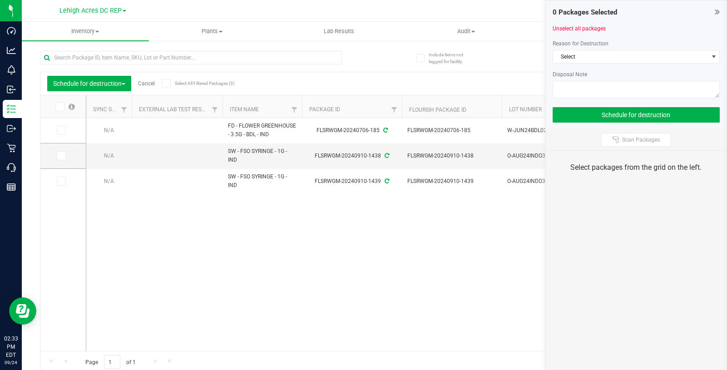
click at [60, 107] on icon at bounding box center [59, 107] width 6 height 0
click at [0, 0] on input "checkbox" at bounding box center [0, 0] width 0 height 0
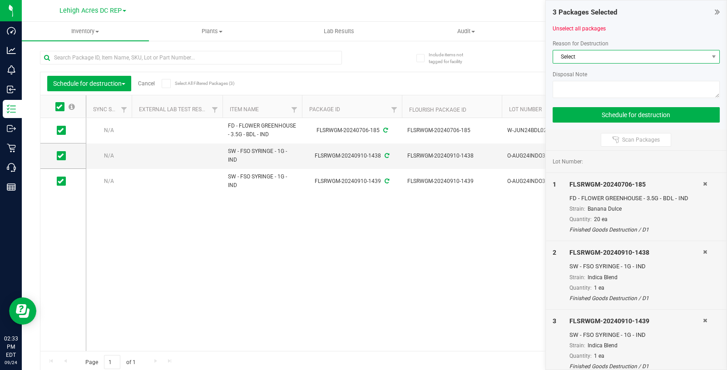
click at [609, 55] on span "Select" at bounding box center [630, 56] width 155 height 13
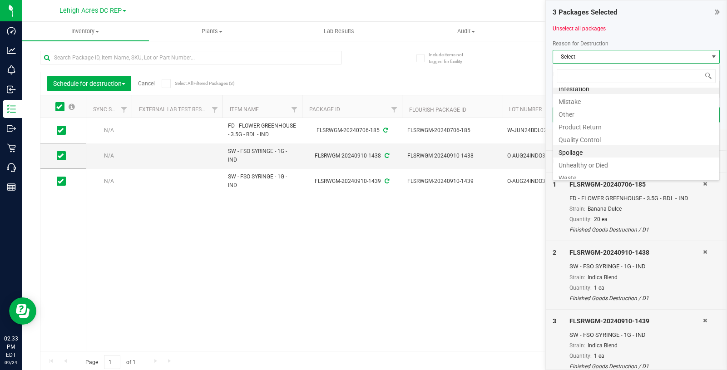
scroll to position [10, 0]
click at [572, 174] on li "Waste" at bounding box center [636, 172] width 166 height 13
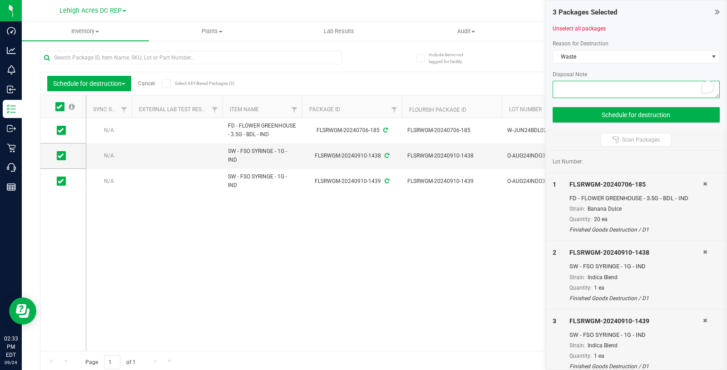
click at [586, 89] on textarea "To enrich screen reader interactions, please activate Accessibility in Grammarl…" at bounding box center [635, 89] width 167 height 17
paste textarea "Flourish Software ticket CS-22056: Destroy inventory in [GEOGRAPHIC_DATA] Facil…"
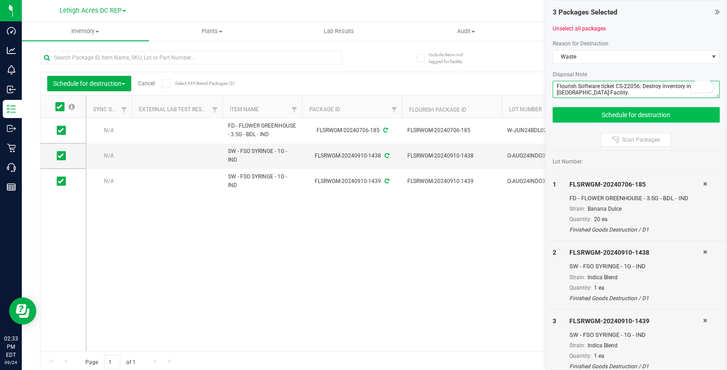
type textarea "Flourish Software ticket CS-22056: Destroy inventory in [GEOGRAPHIC_DATA] Facil…"
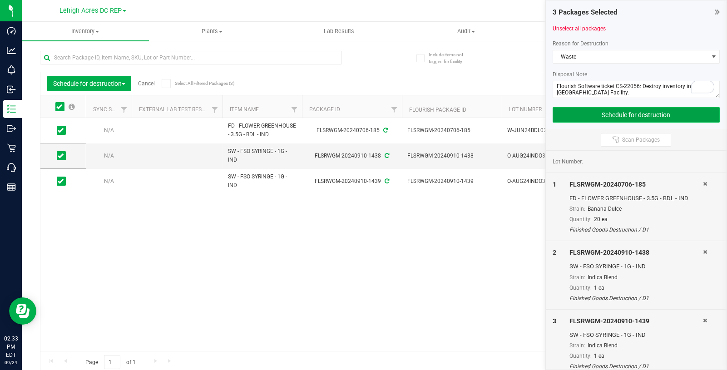
click at [595, 115] on button "Schedule for destruction" at bounding box center [635, 114] width 167 height 15
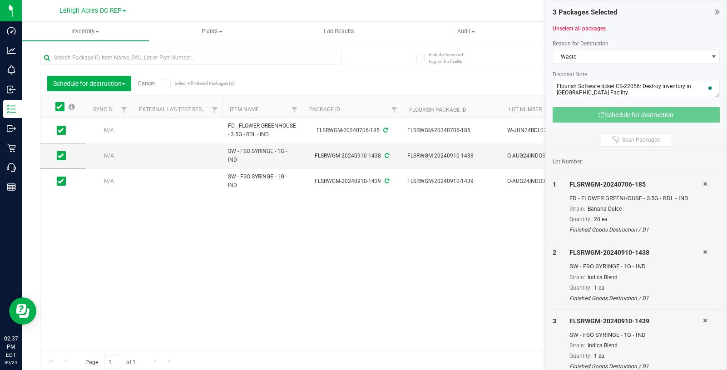
click at [59, 107] on icon at bounding box center [59, 107] width 6 height 0
click at [0, 0] on input "checkbox" at bounding box center [0, 0] width 0 height 0
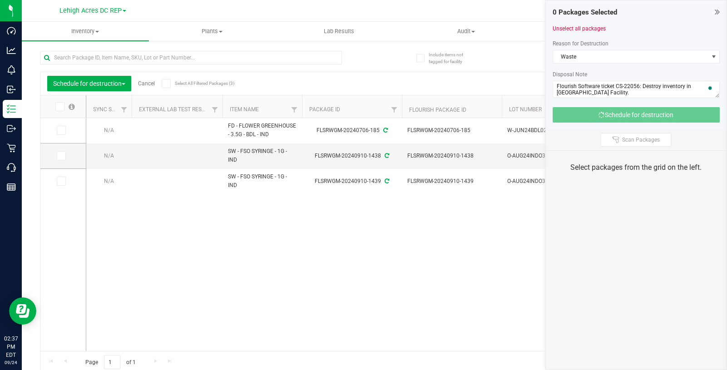
click at [147, 83] on link "Cancel" at bounding box center [146, 83] width 17 height 6
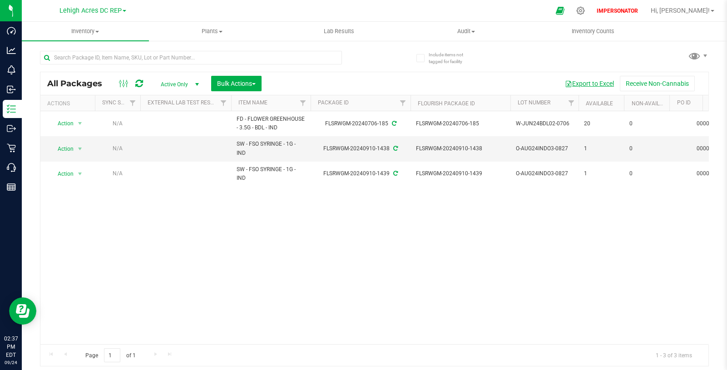
click at [582, 80] on button "Export to Excel" at bounding box center [589, 83] width 61 height 15
drag, startPoint x: 41, startPoint y: 14, endPoint x: 130, endPoint y: 13, distance: 89.4
click at [130, 13] on div "Lehigh Acres DC REP" at bounding box center [92, 11] width 133 height 14
copy span "Lehigh Acres DC REP"
